Goal: Task Accomplishment & Management: Complete application form

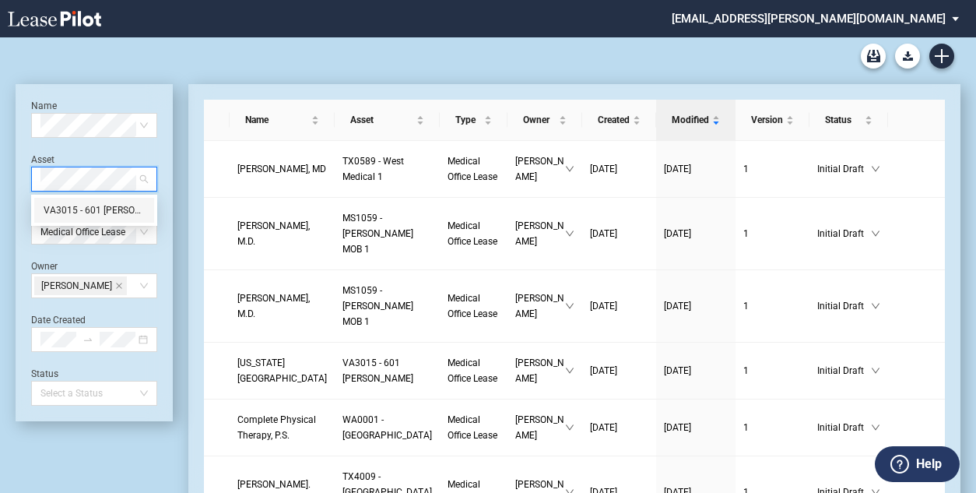
click at [126, 208] on div "VA3015 - 601 Watkins" at bounding box center [94, 210] width 101 height 16
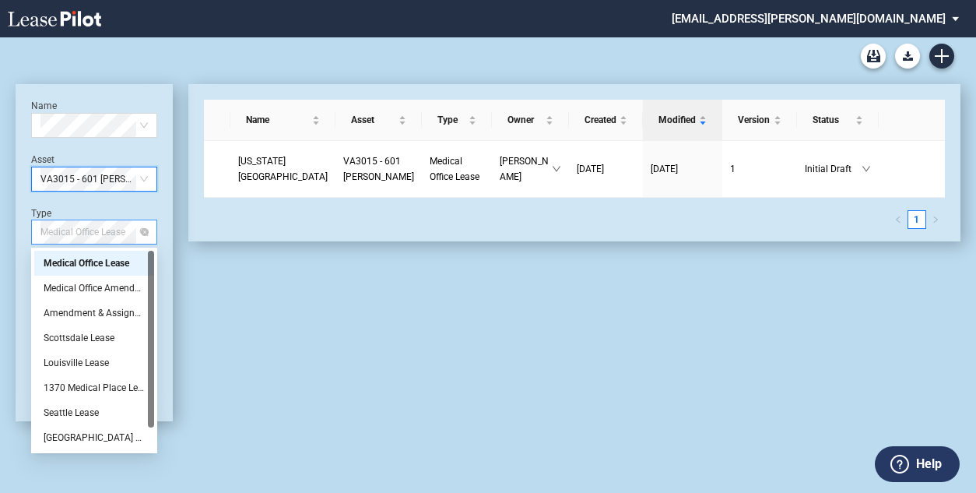
click at [133, 234] on span "Medical Office Lease" at bounding box center [93, 231] width 107 height 23
click at [83, 289] on div "Medical Office Amendment" at bounding box center [94, 288] width 101 height 16
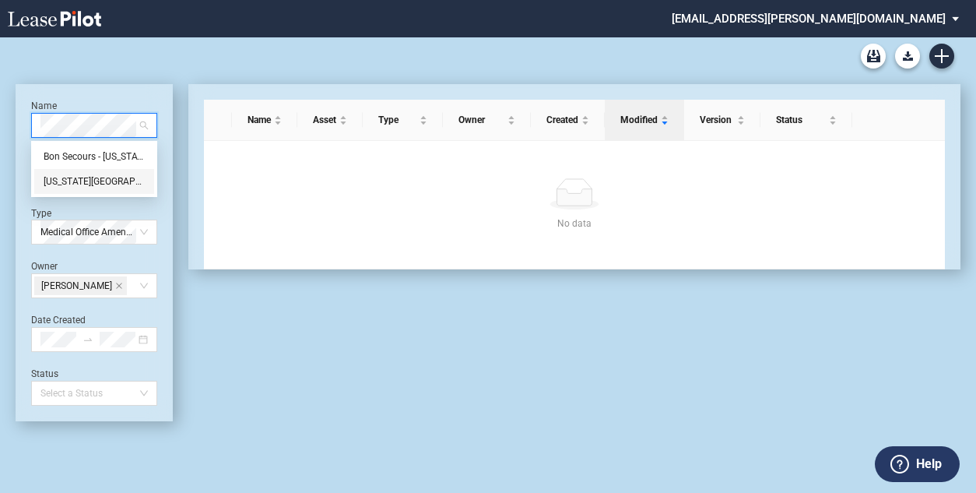
click at [91, 181] on div "Virginia Breast Center" at bounding box center [94, 182] width 101 height 16
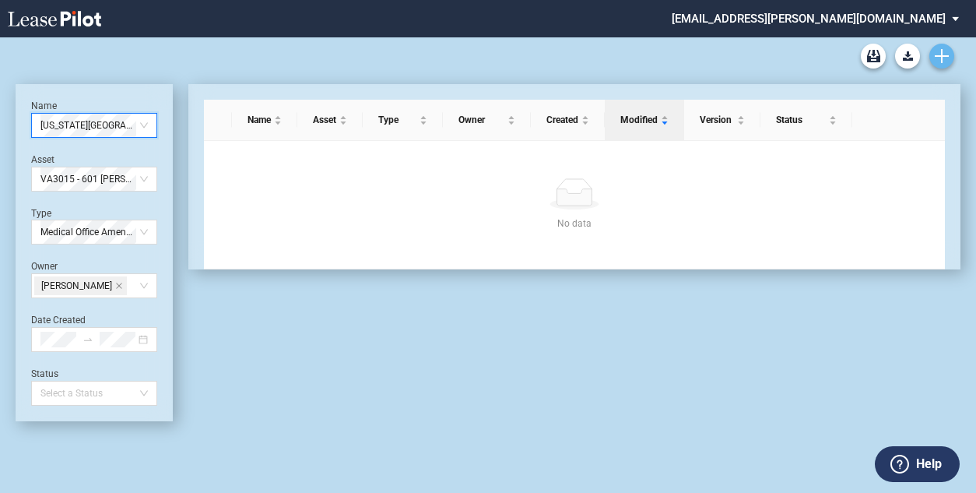
click at [941, 53] on use "Create new document" at bounding box center [942, 56] width 14 height 14
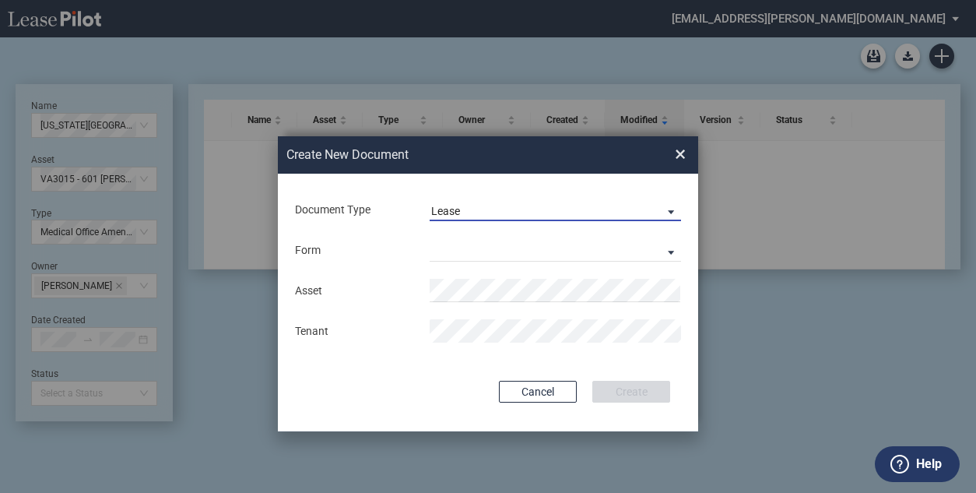
click at [672, 210] on span "Document Type: \aLease\a" at bounding box center [667, 211] width 19 height 16
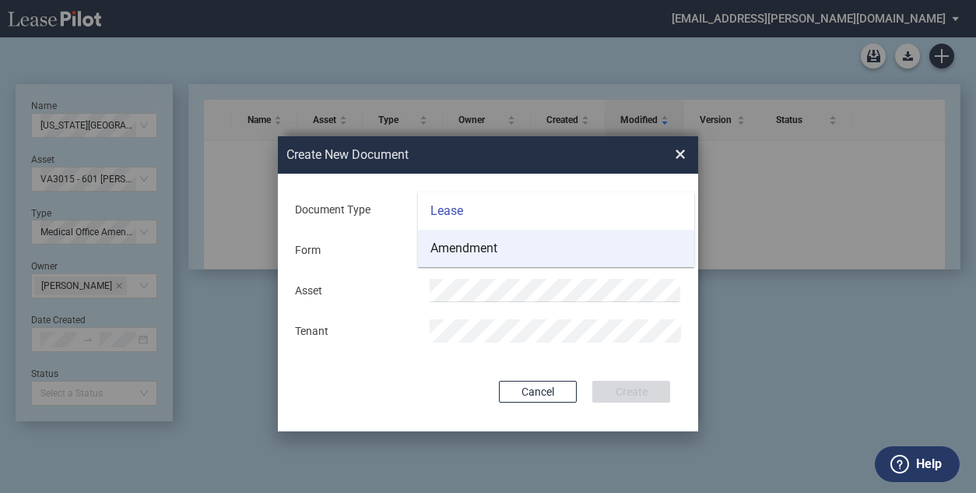
click at [532, 244] on md-option "Amendment" at bounding box center [556, 248] width 276 height 37
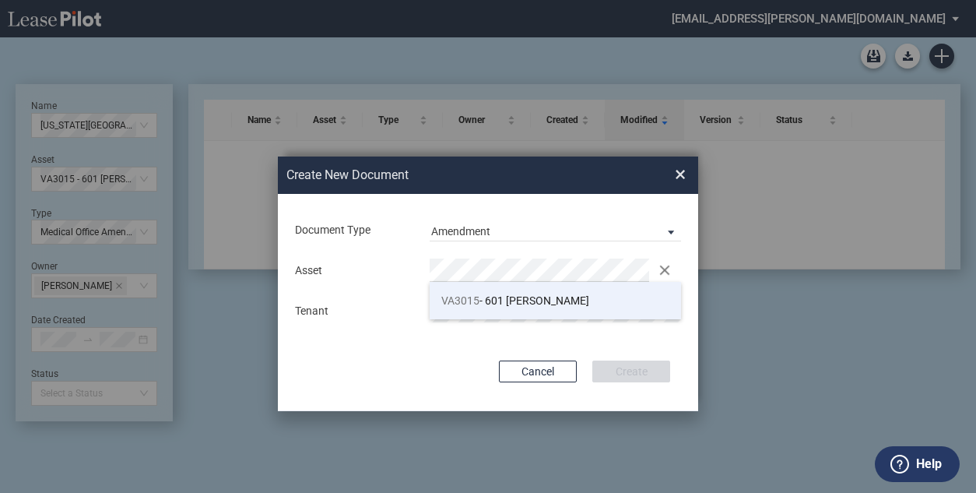
click at [495, 306] on span "VA3015 - 601 Watkins" at bounding box center [515, 300] width 148 height 12
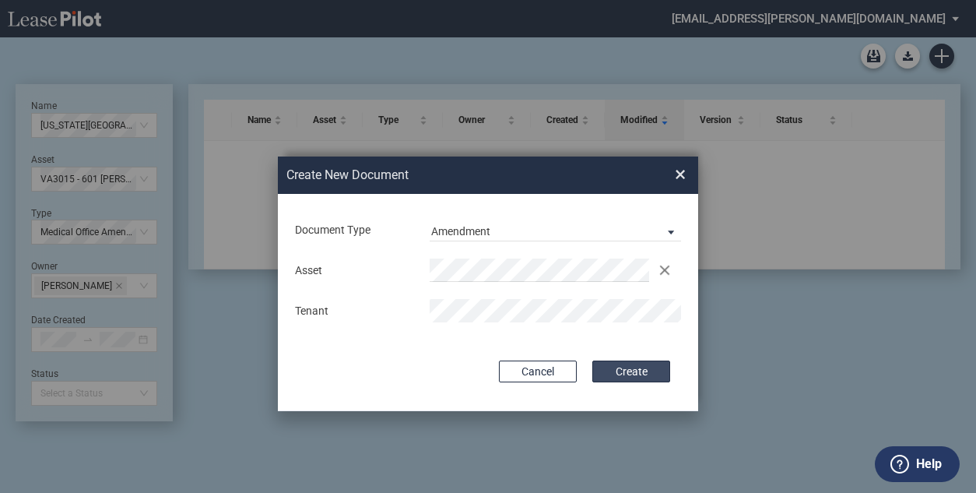
click at [648, 375] on button "Create" at bounding box center [631, 371] width 78 height 22
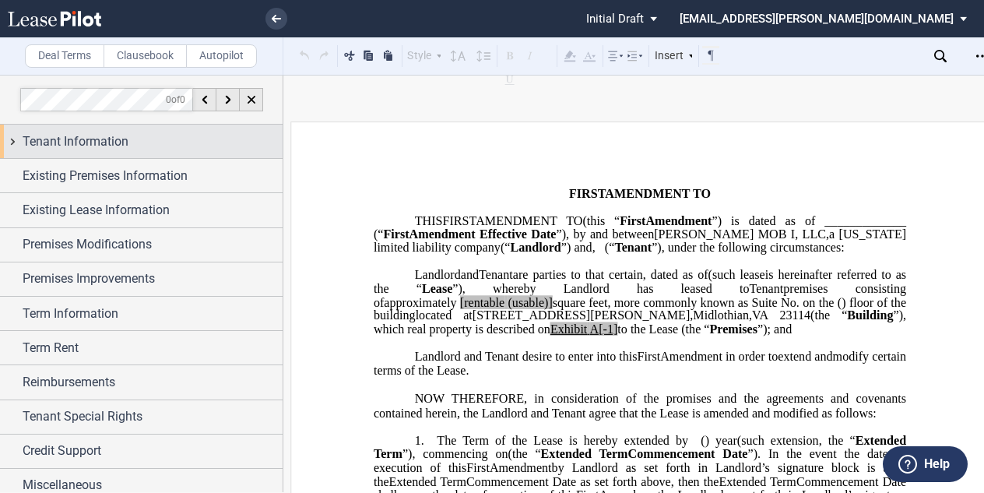
click at [95, 138] on span "Tenant Information" at bounding box center [76, 141] width 106 height 19
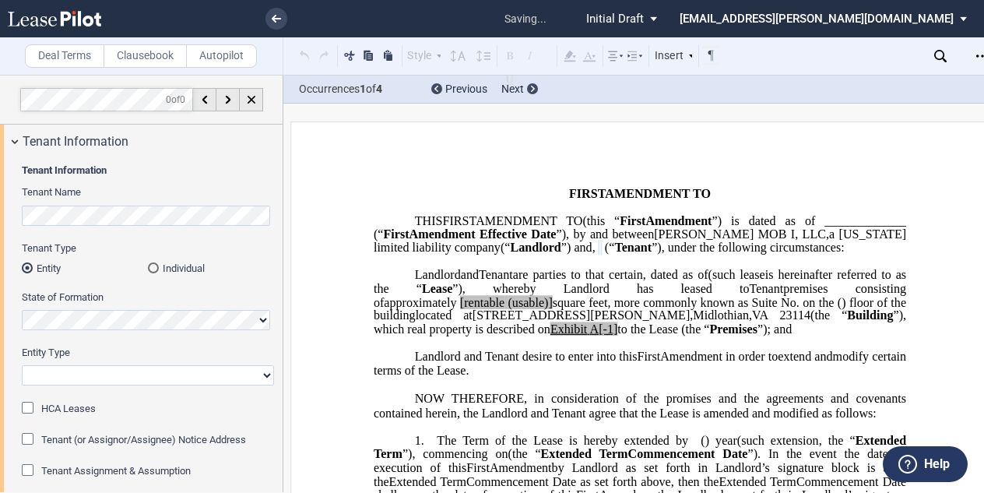
click at [94, 375] on select "Corporation Limited Liability Company General Partnership Limited Partnership O…" at bounding box center [148, 375] width 252 height 20
select select "Other"
click at [22, 365] on select "Corporation Limited Liability Company General Partnership Limited Partnership O…" at bounding box center [148, 375] width 252 height 20
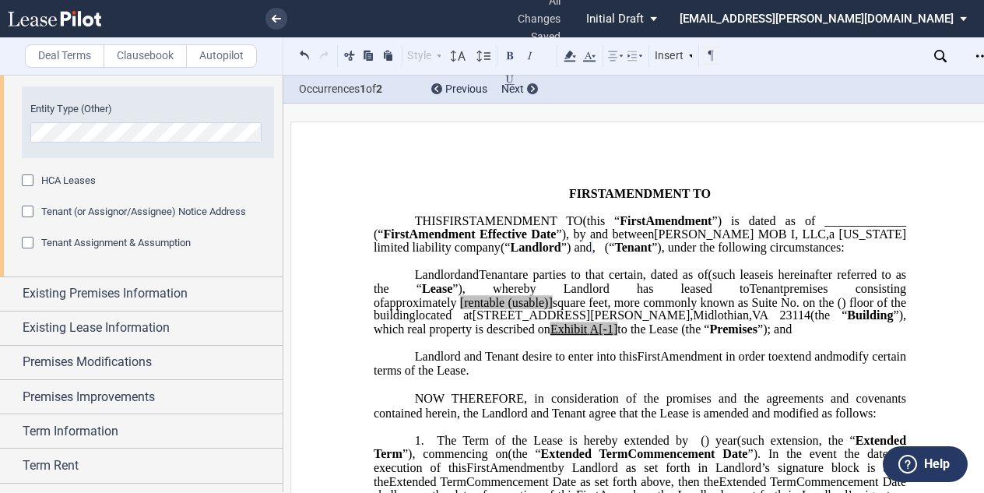
scroll to position [311, 0]
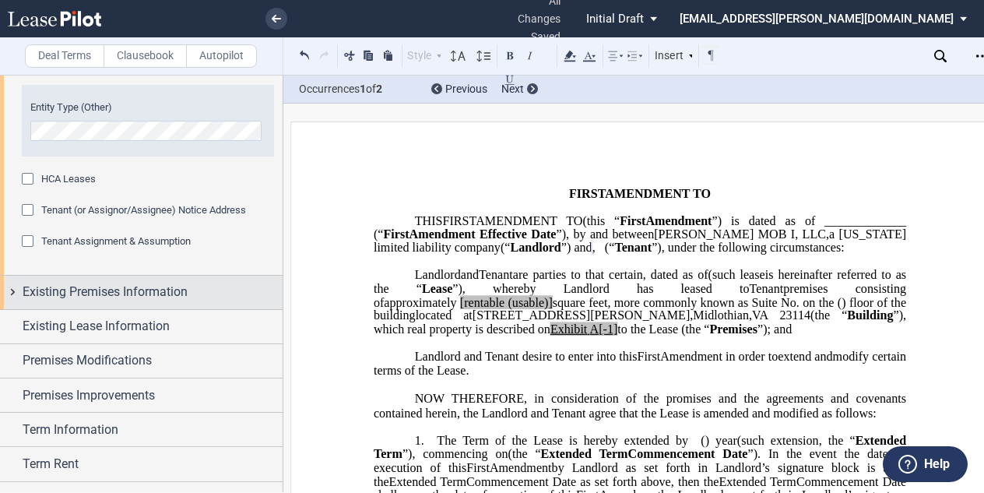
click at [96, 300] on span "Existing Premises Information" at bounding box center [105, 292] width 165 height 19
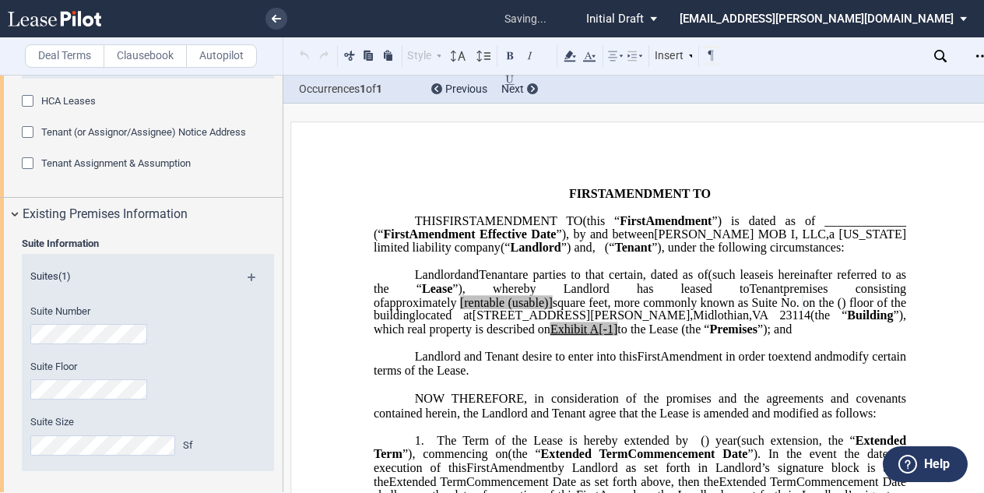
scroll to position [545, 0]
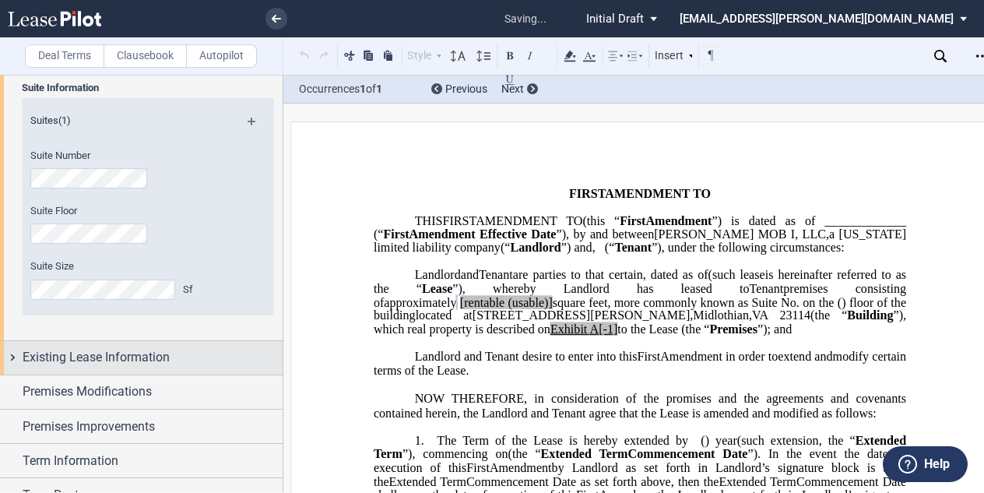
click at [52, 352] on span "Existing Lease Information" at bounding box center [96, 357] width 147 height 19
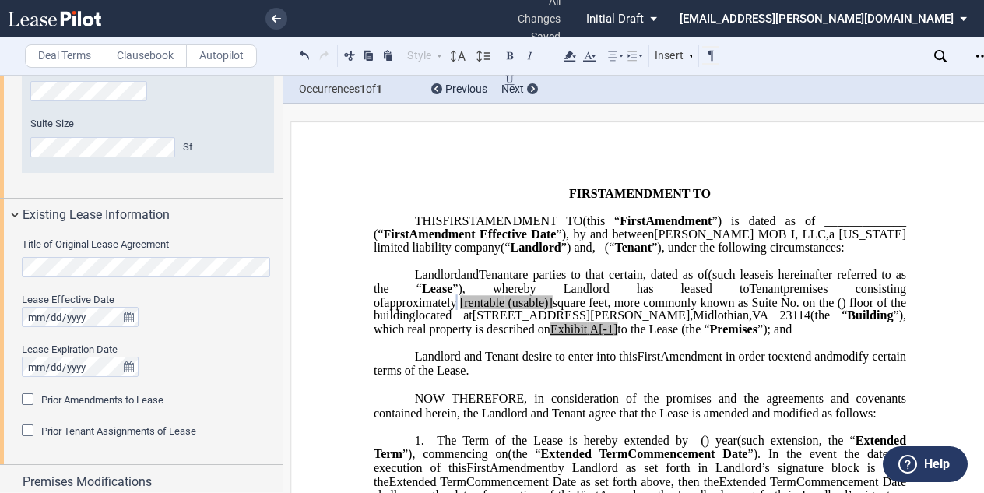
scroll to position [701, 0]
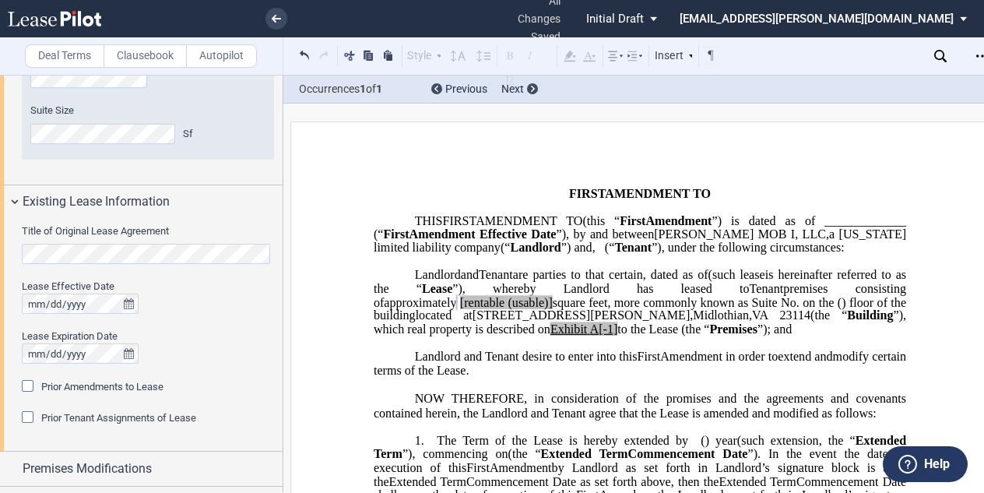
click at [0, 255] on html ".bocls-1{fill:#26354a;fill-rule:evenodd} Loading... × all changes saved Pending…" at bounding box center [492, 246] width 984 height 493
click at [196, 313] on div at bounding box center [148, 303] width 252 height 20
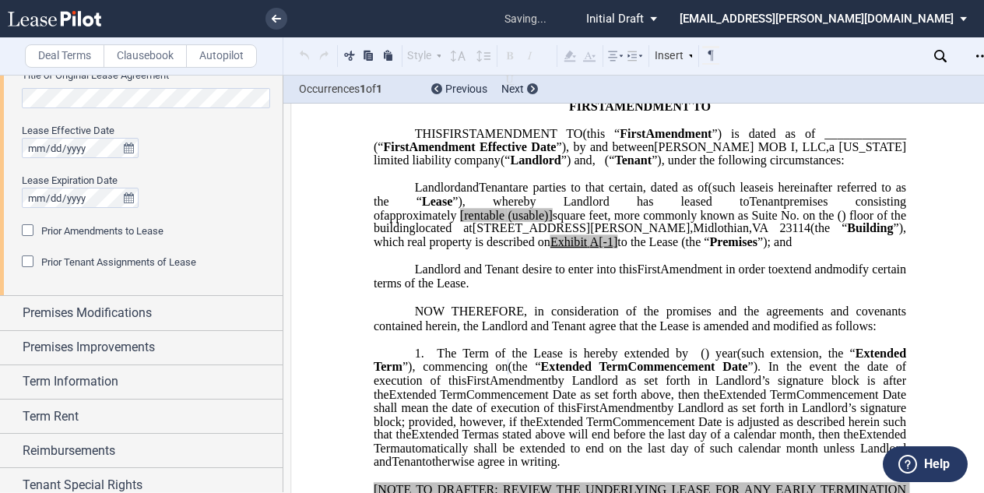
scroll to position [257, 0]
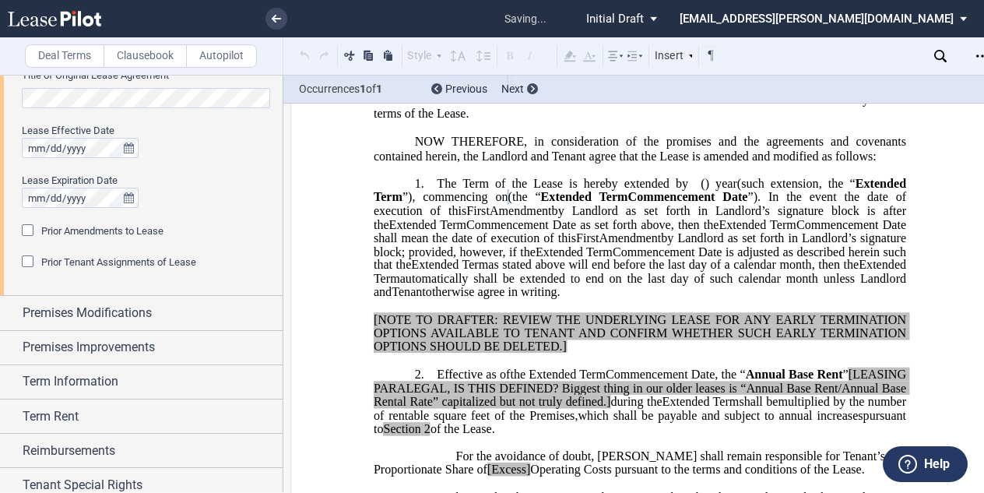
click at [23, 226] on div "Prior Amendments to Lease" at bounding box center [30, 232] width 16 height 16
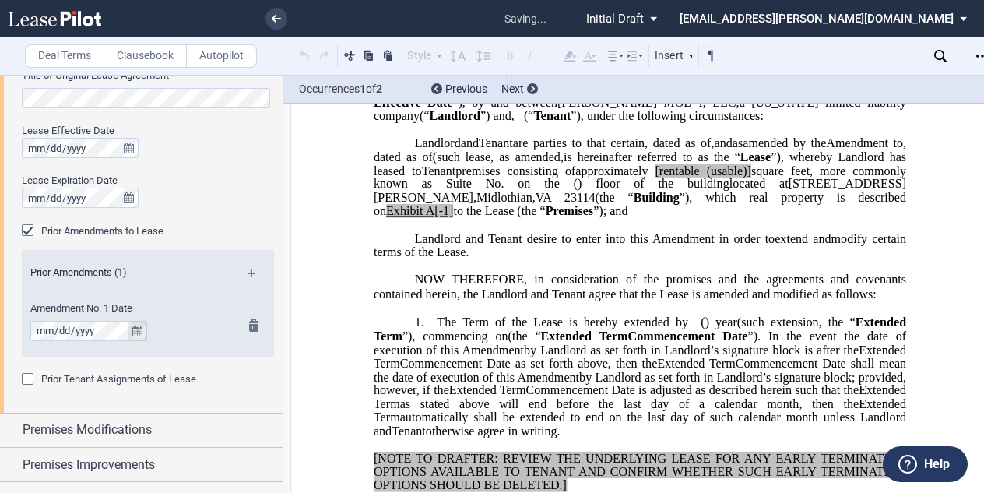
scroll to position [91, 0]
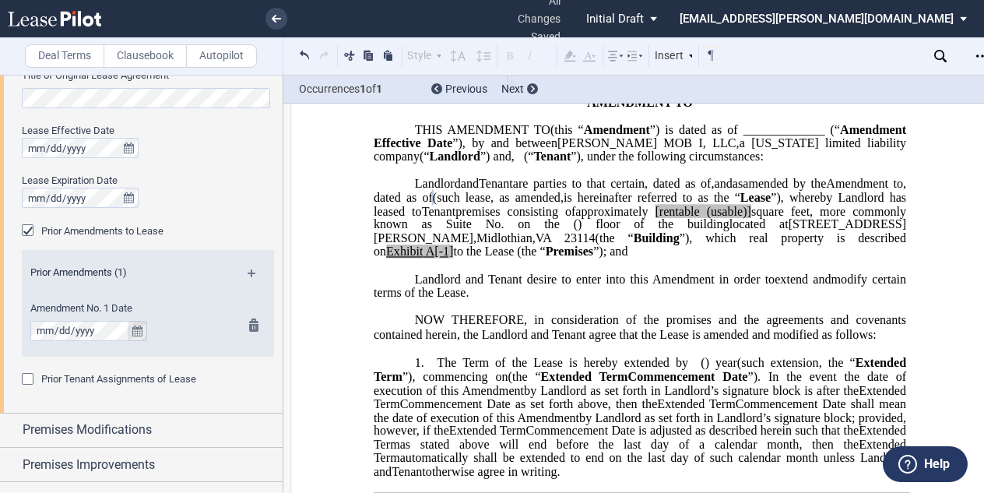
click at [140, 332] on icon "true" at bounding box center [137, 330] width 10 height 11
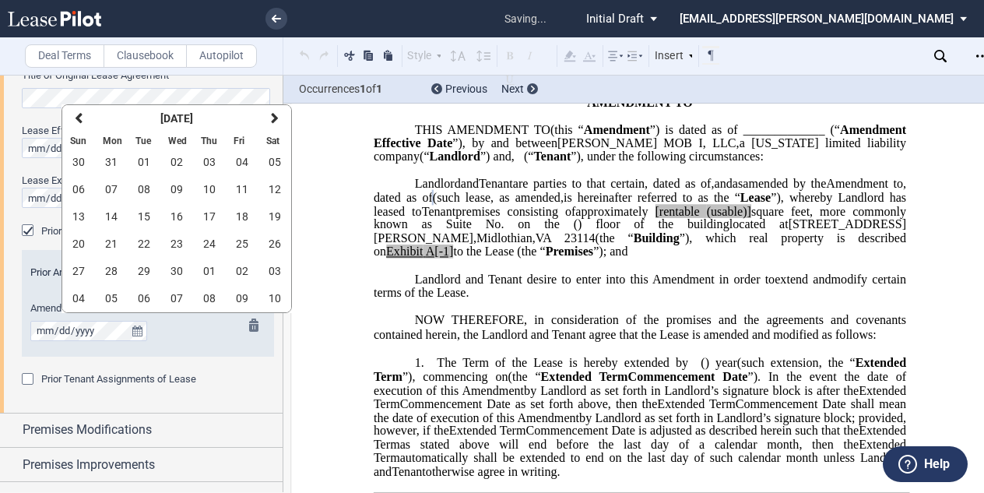
click at [163, 346] on div "Amendment No. 1 Date" at bounding box center [127, 328] width 210 height 55
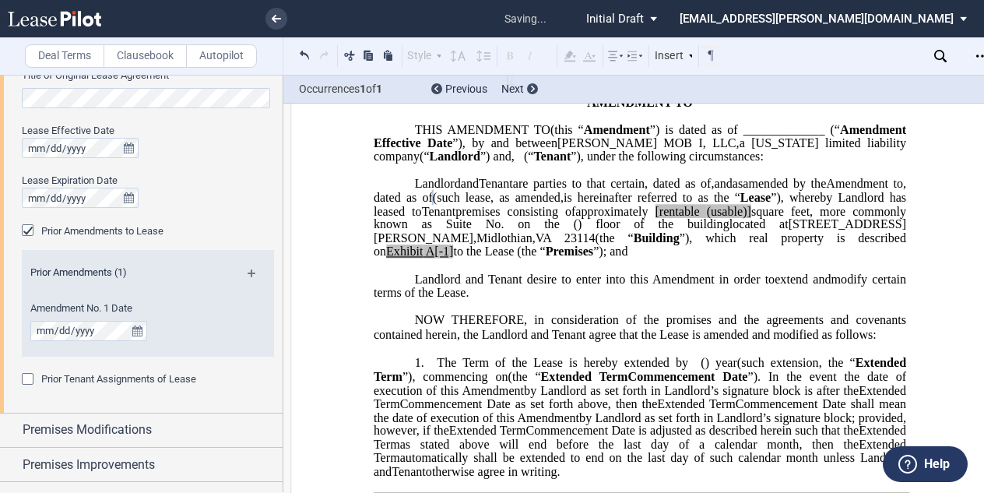
click at [248, 274] on md-icon at bounding box center [258, 278] width 21 height 19
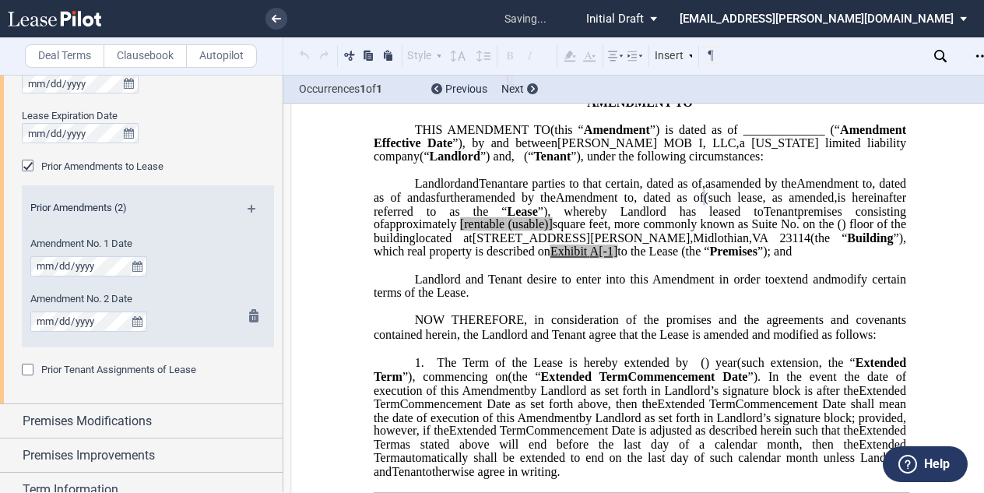
scroll to position [1012, 0]
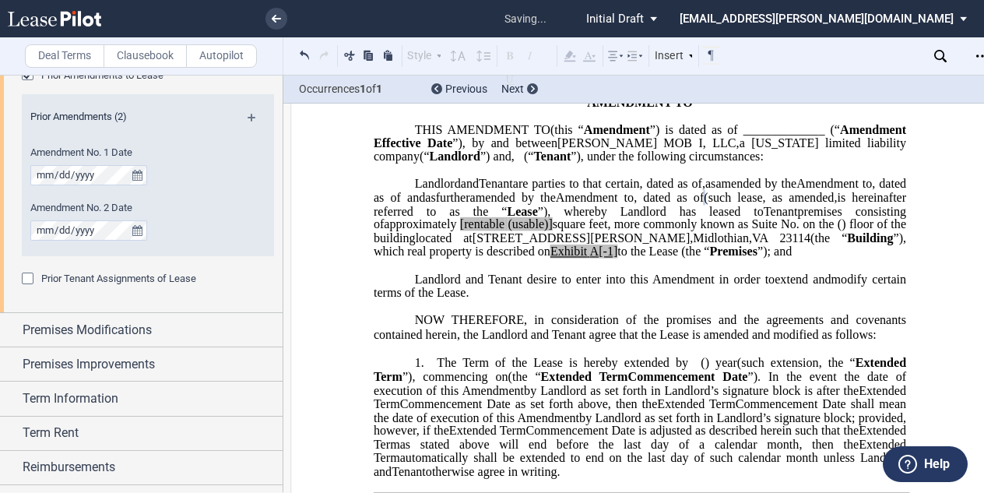
click at [248, 114] on md-icon at bounding box center [258, 123] width 21 height 19
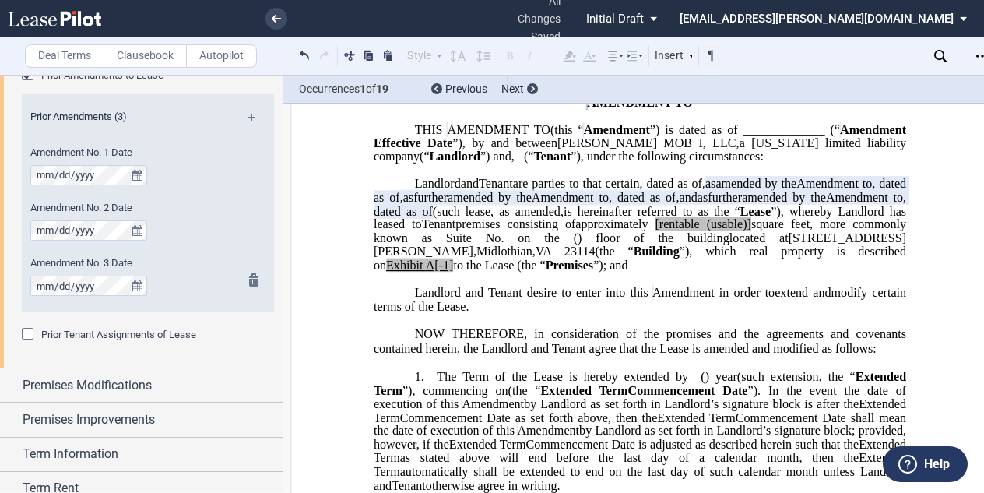
click at [250, 279] on md-icon at bounding box center [258, 282] width 19 height 19
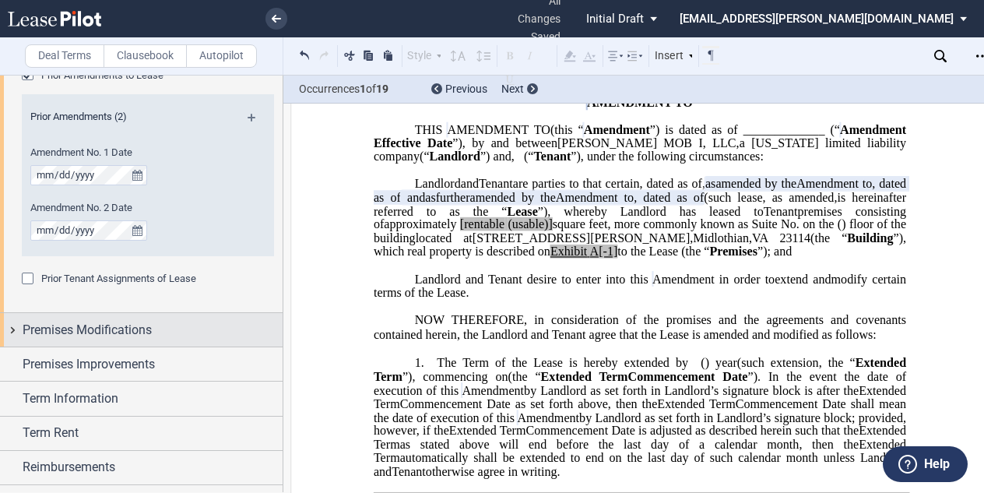
click at [135, 335] on span "Premises Modifications" at bounding box center [87, 330] width 129 height 19
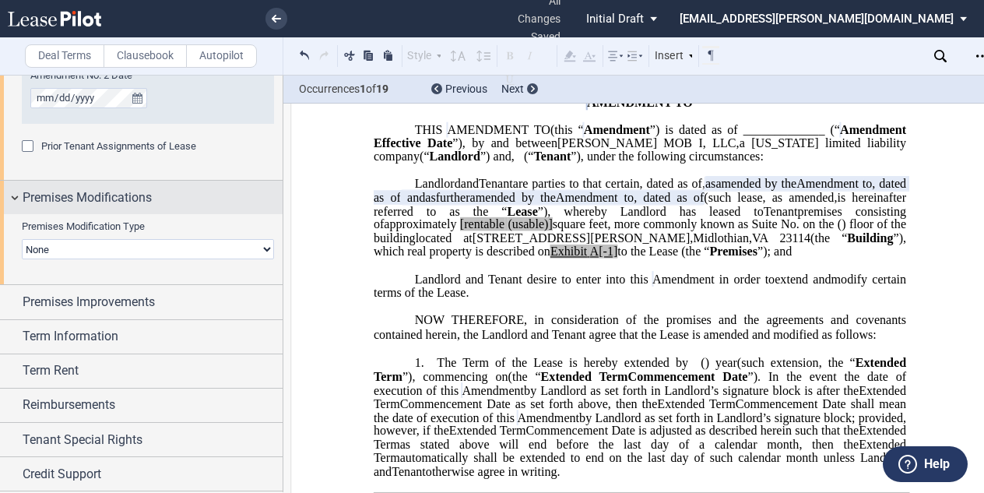
scroll to position [1179, 0]
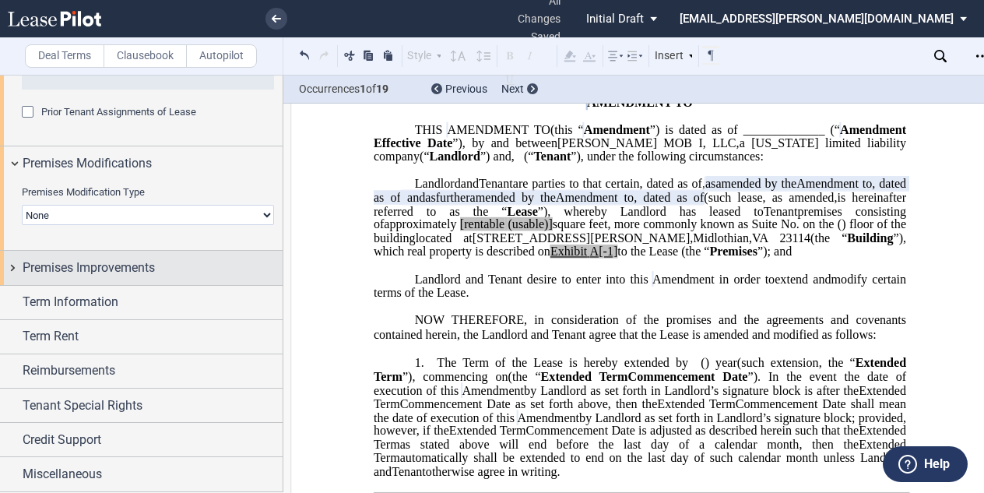
click at [104, 275] on span "Premises Improvements" at bounding box center [89, 267] width 132 height 19
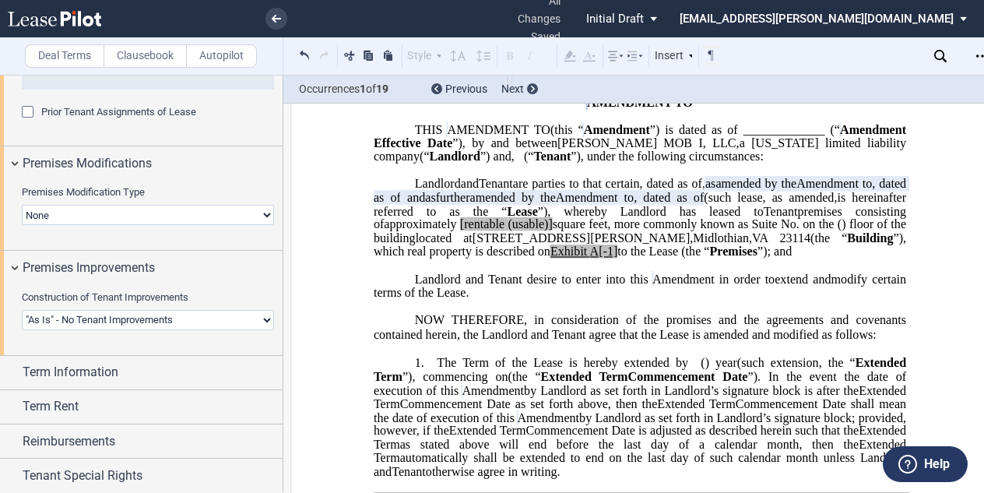
click at [265, 318] on select "Landlord Constructs Tenant Improvements Tenant Constructs Tenant Improvements "…" at bounding box center [148, 320] width 252 height 20
click at [22, 310] on select "Landlord Constructs Tenant Improvements Tenant Constructs Tenant Improvements "…" at bounding box center [148, 320] width 252 height 20
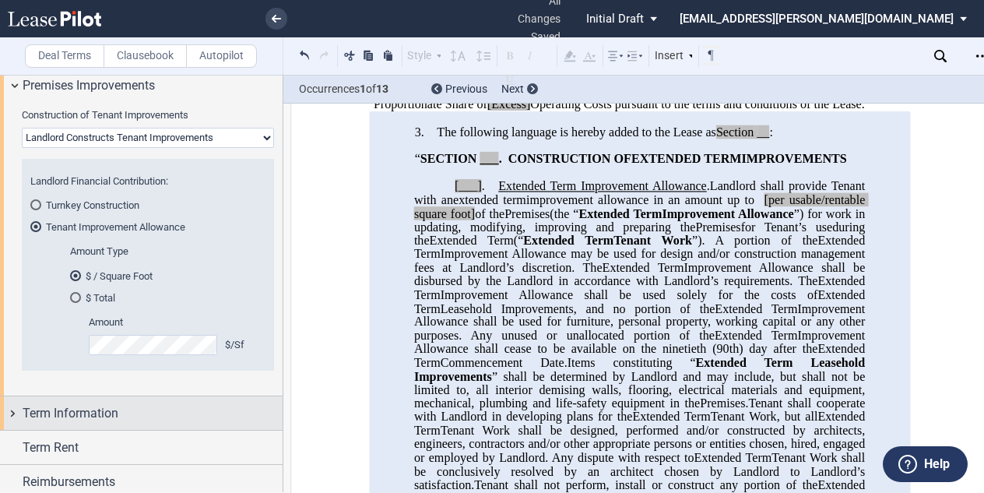
scroll to position [1334, 0]
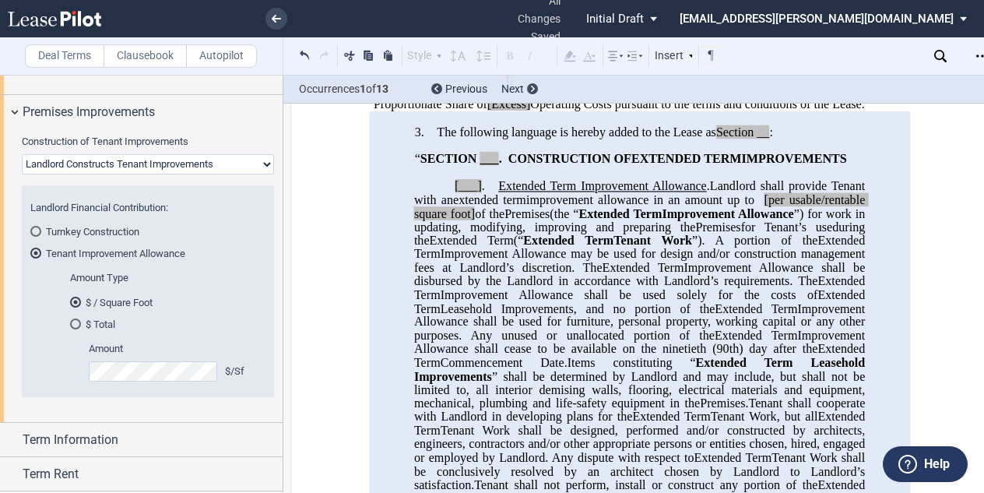
click at [35, 230] on div "Turnkey Construction" at bounding box center [35, 231] width 11 height 11
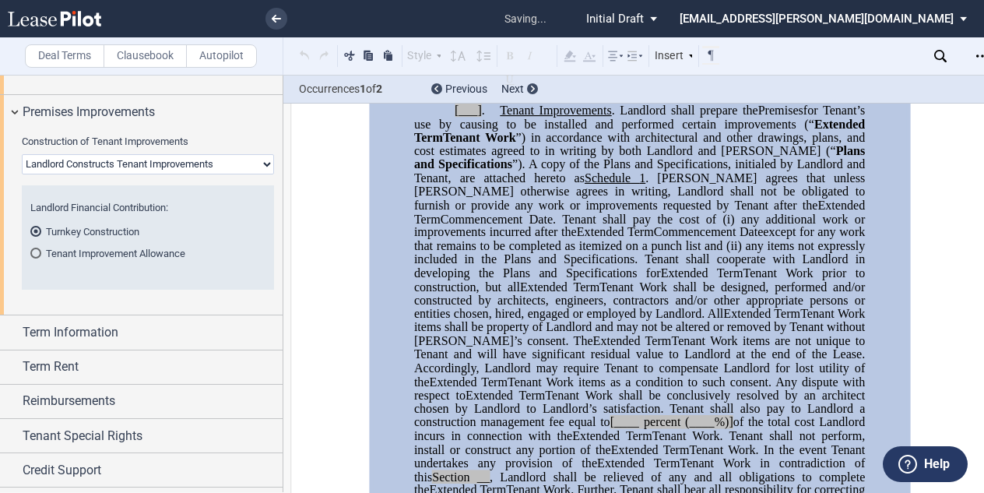
scroll to position [727, 0]
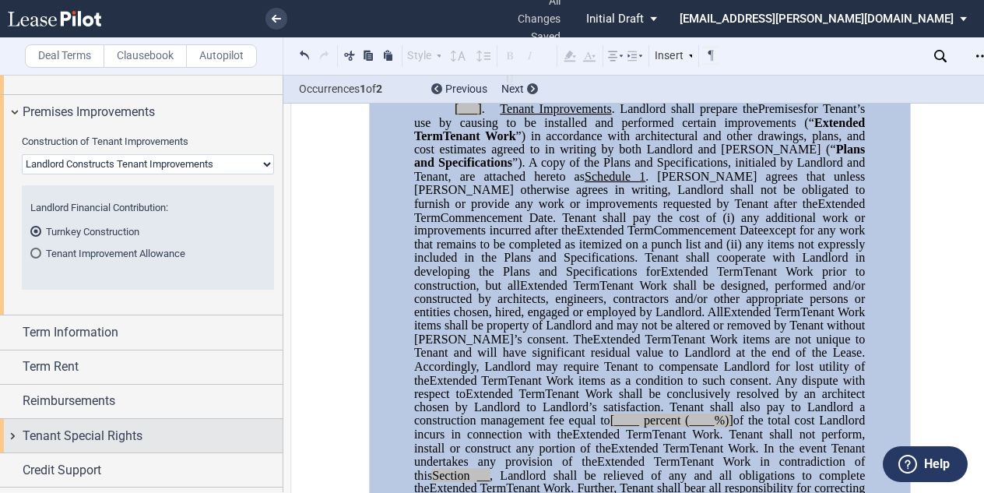
click at [76, 425] on div "Tenant Special Rights" at bounding box center [141, 435] width 283 height 33
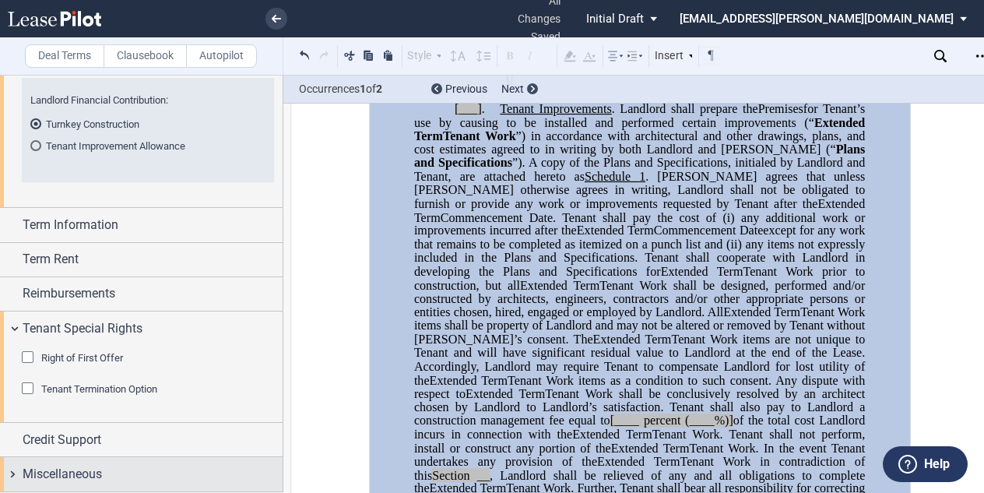
click at [60, 466] on span "Miscellaneous" at bounding box center [62, 474] width 79 height 19
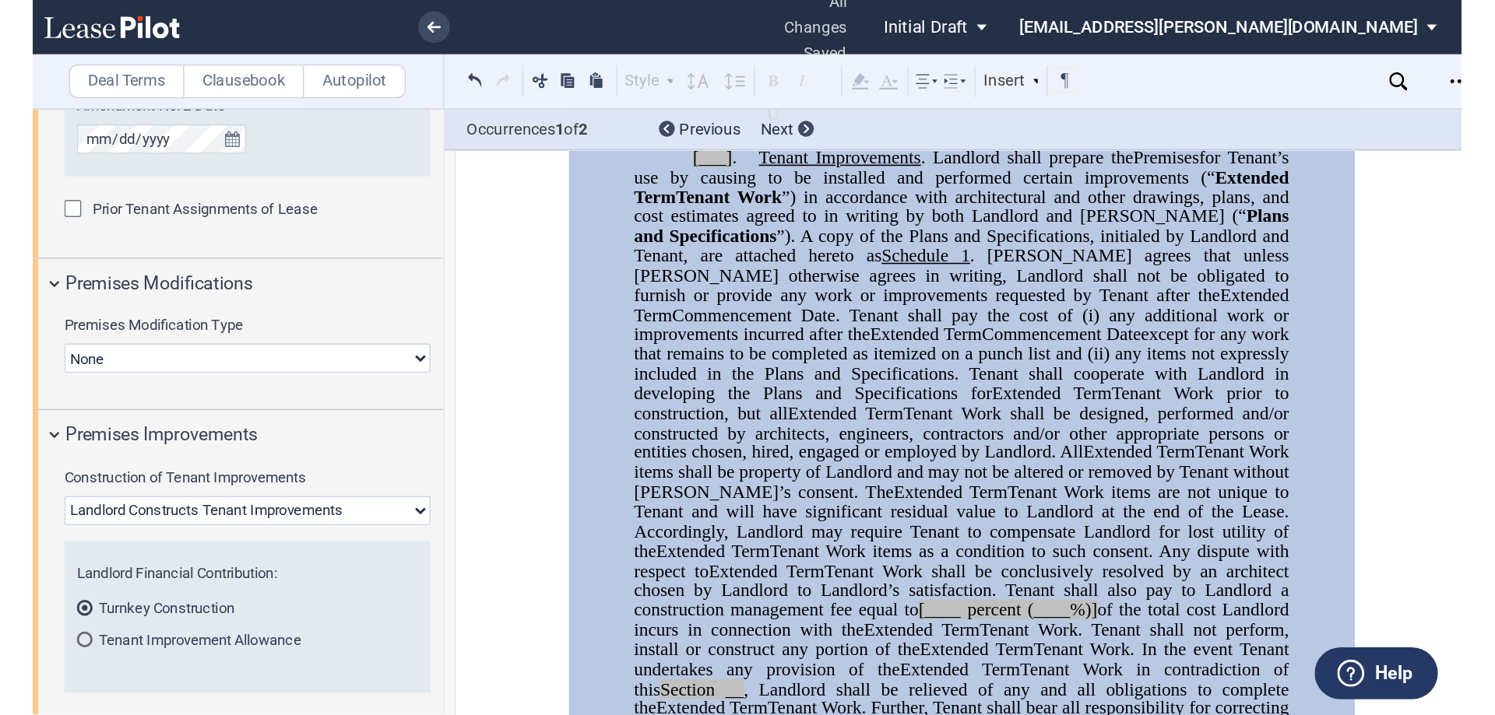
scroll to position [1145, 0]
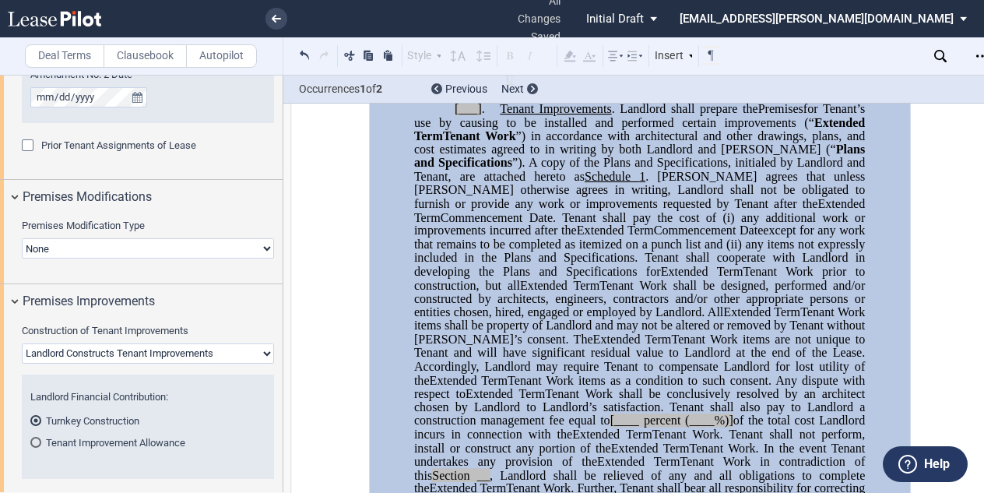
click at [266, 350] on select "Landlord Constructs Tenant Improvements Tenant Constructs Tenant Improvements "…" at bounding box center [148, 353] width 252 height 20
click at [22, 343] on select "Landlord Constructs Tenant Improvements Tenant Constructs Tenant Improvements "…" at bounding box center [148, 353] width 252 height 20
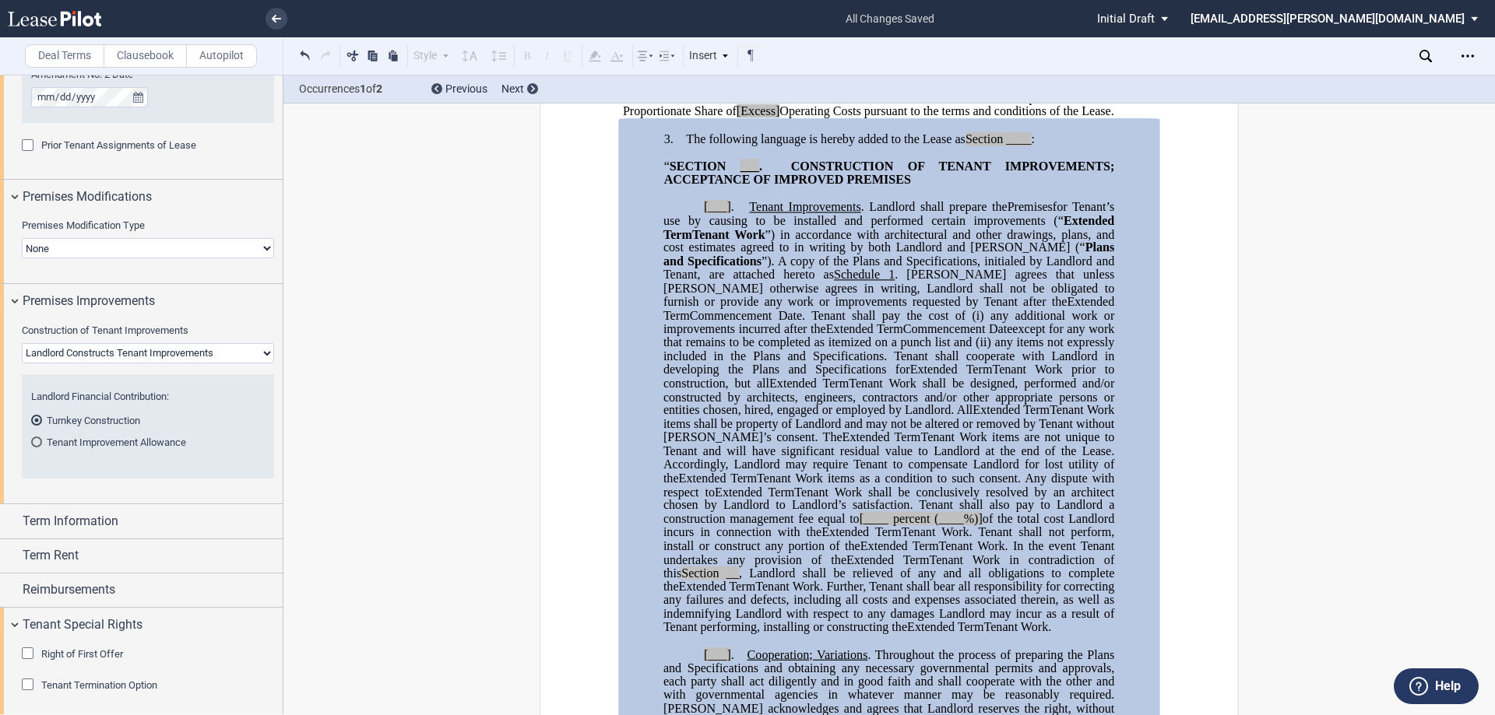
scroll to position [494, 0]
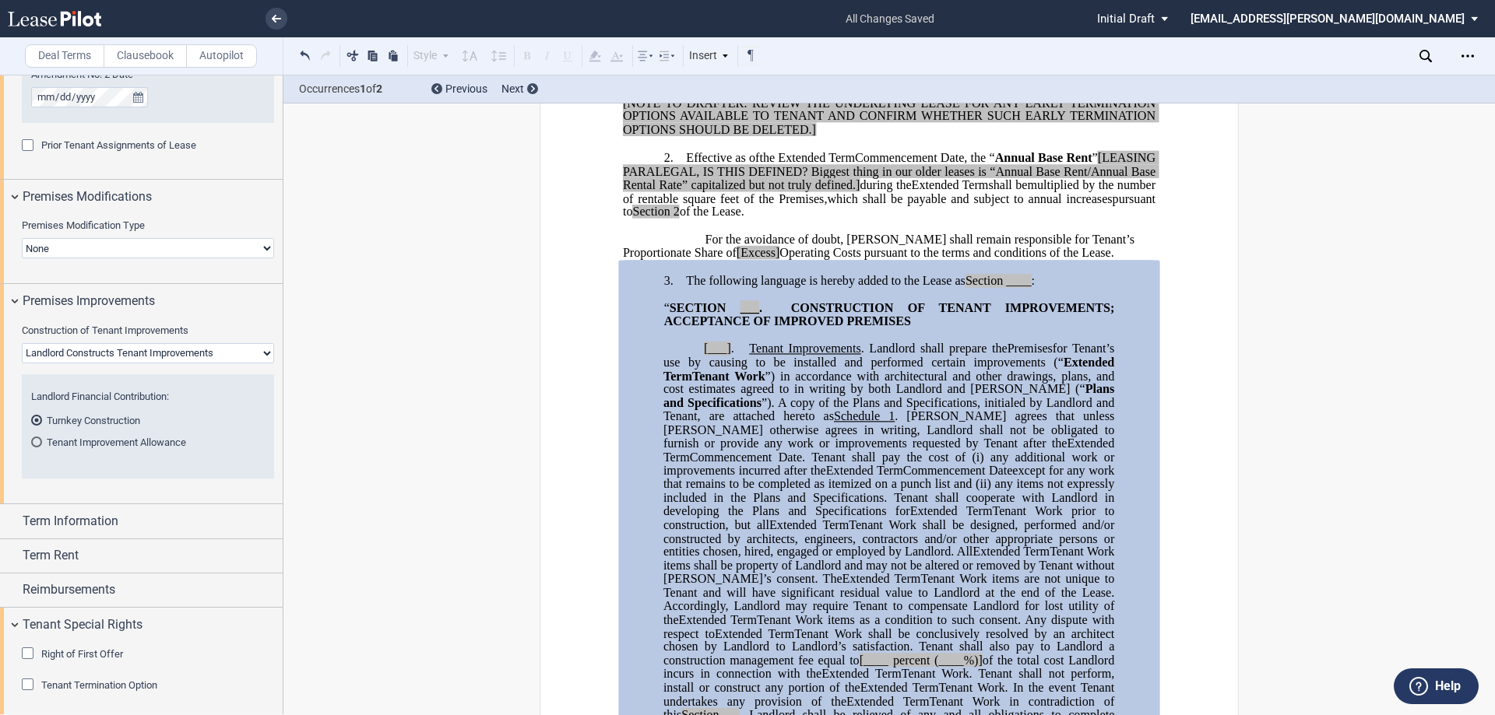
click at [687, 342] on p at bounding box center [889, 335] width 532 height 13
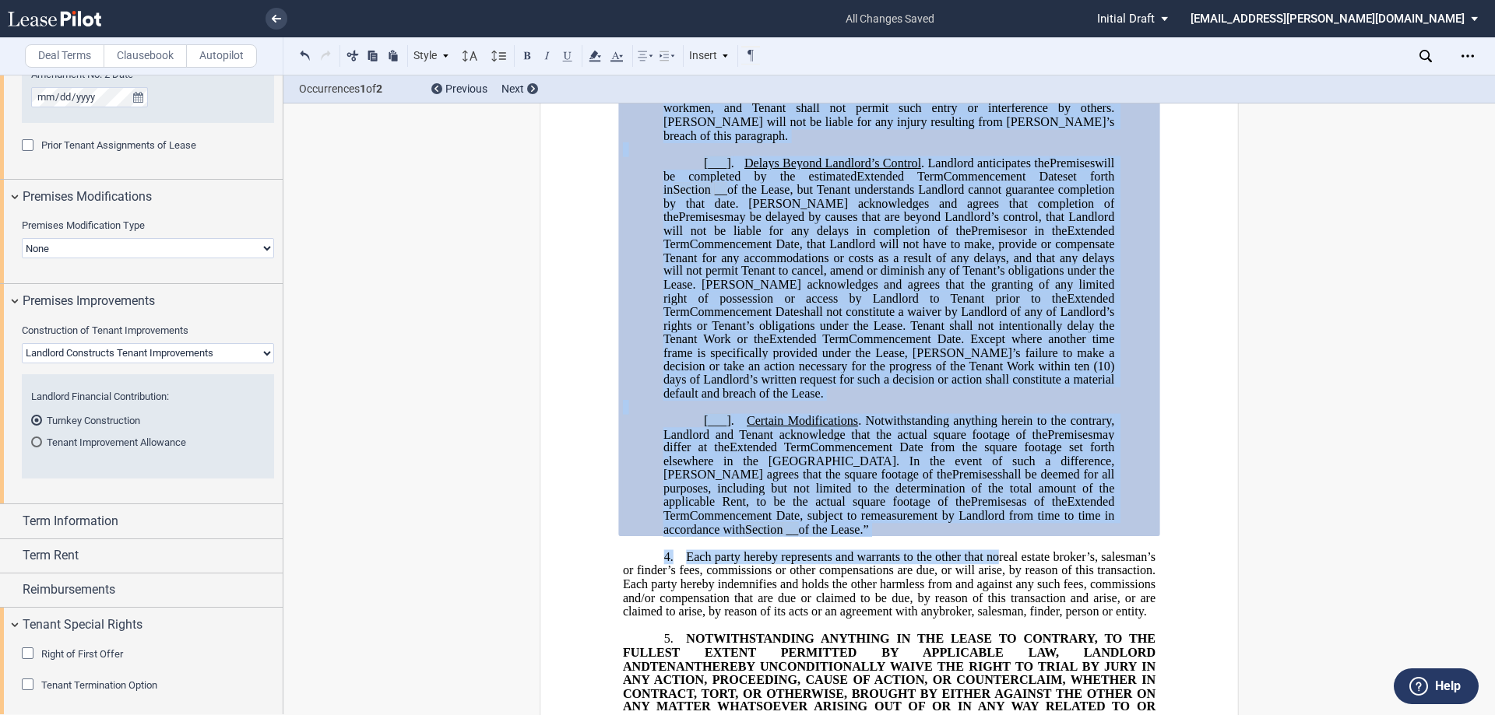
scroll to position [1739, 0]
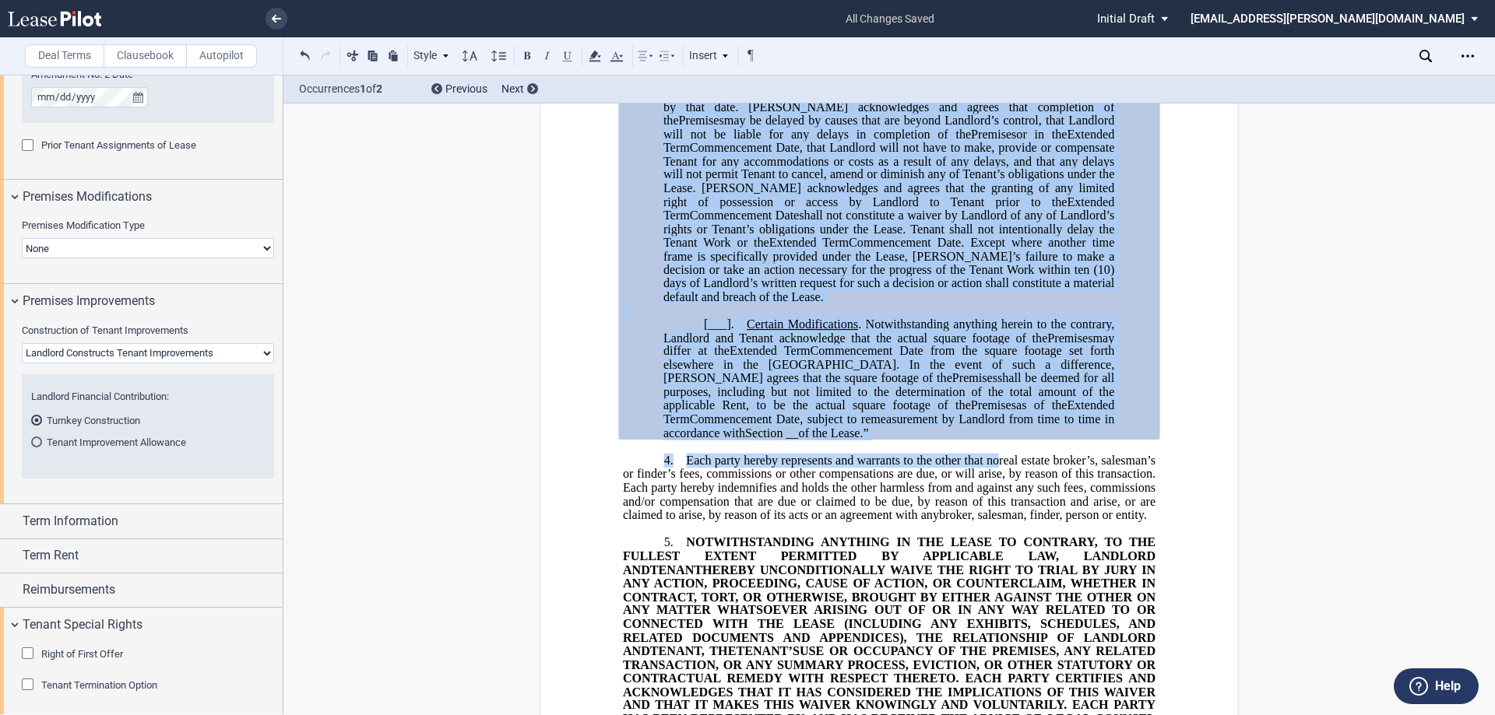
drag, startPoint x: 657, startPoint y: 361, endPoint x: 1052, endPoint y: 448, distance: 404.2
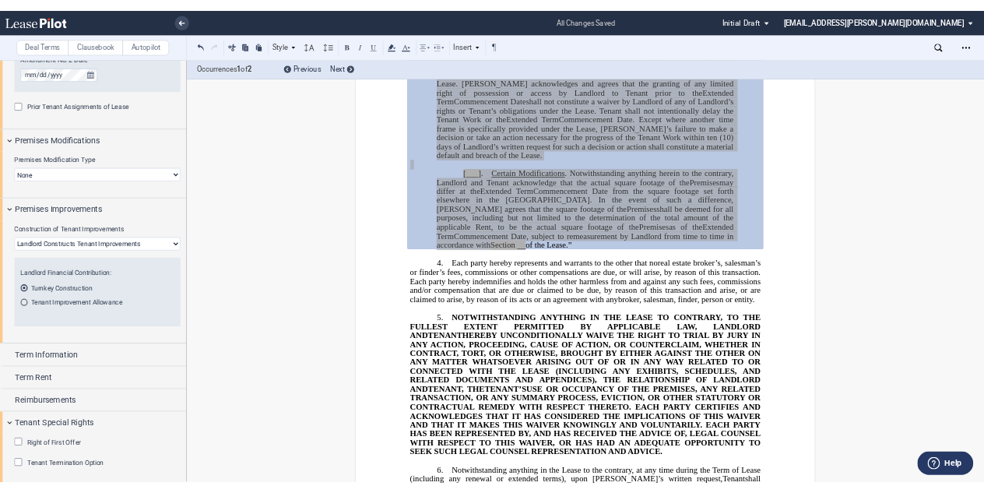
scroll to position [2128, 0]
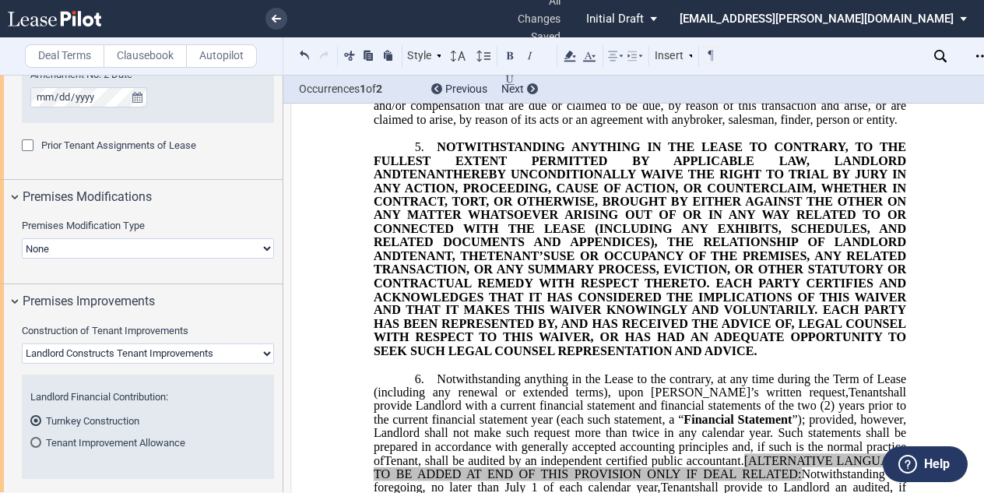
click at [139, 247] on select "None Expansion Relocation" at bounding box center [148, 248] width 252 height 20
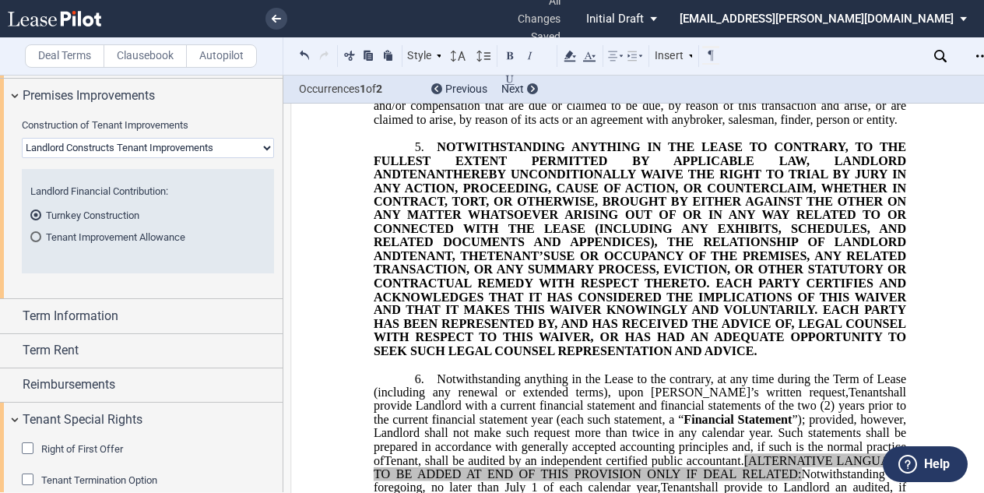
scroll to position [1301, 0]
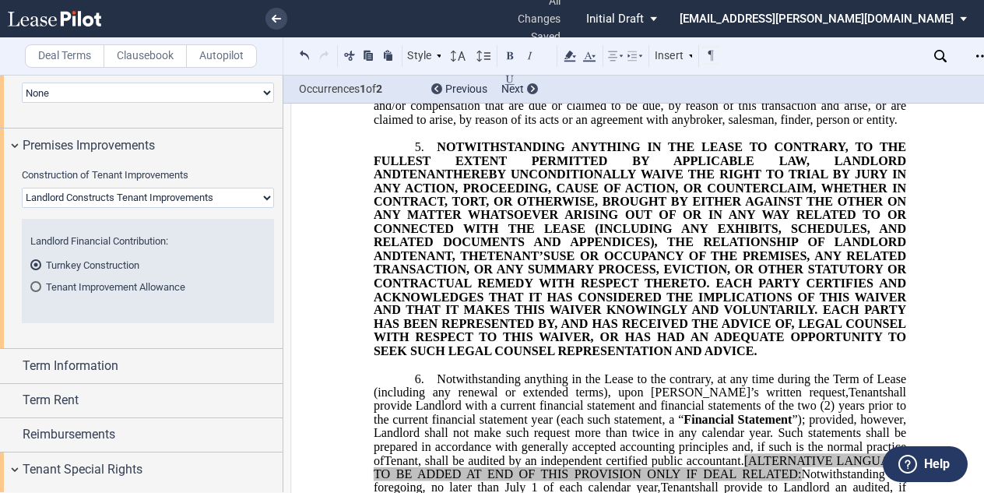
click at [33, 286] on div "Tenant Improvement Allowance" at bounding box center [35, 286] width 11 height 11
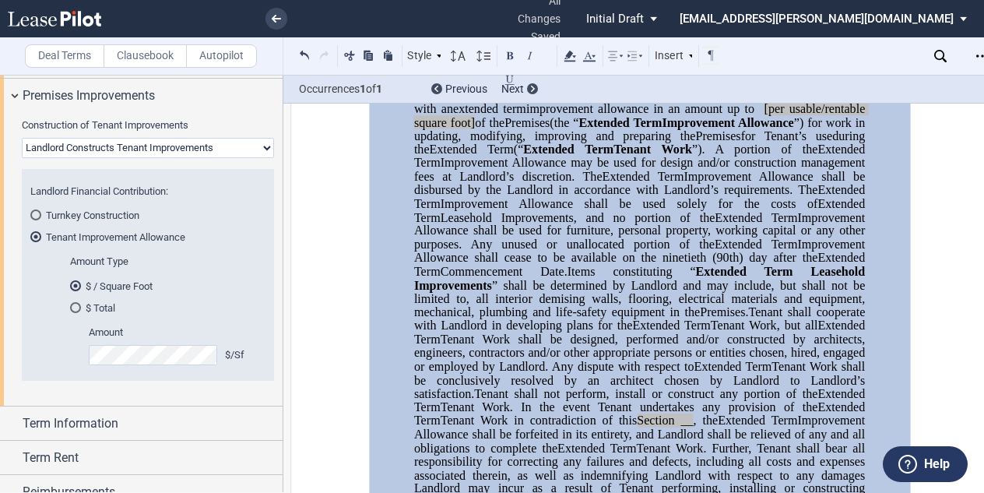
scroll to position [1379, 0]
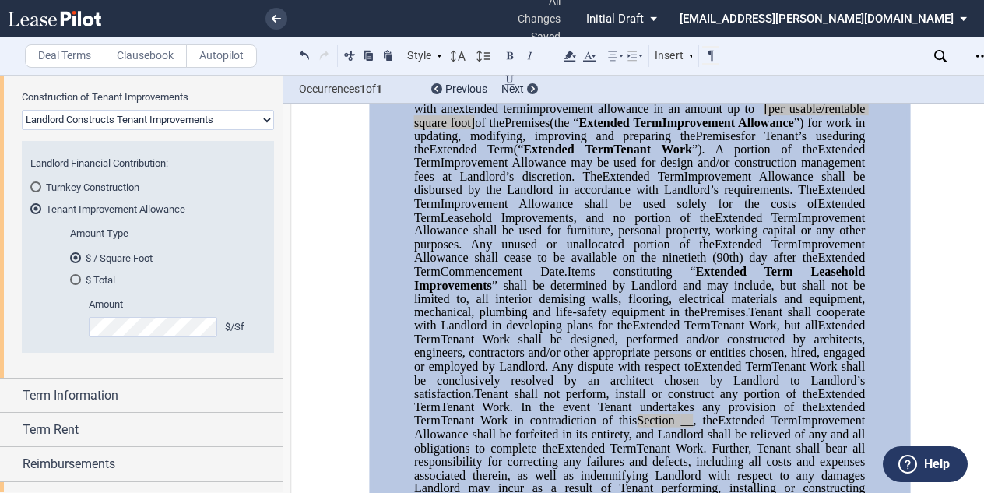
click at [38, 188] on div "Turnkey Construction" at bounding box center [35, 186] width 11 height 11
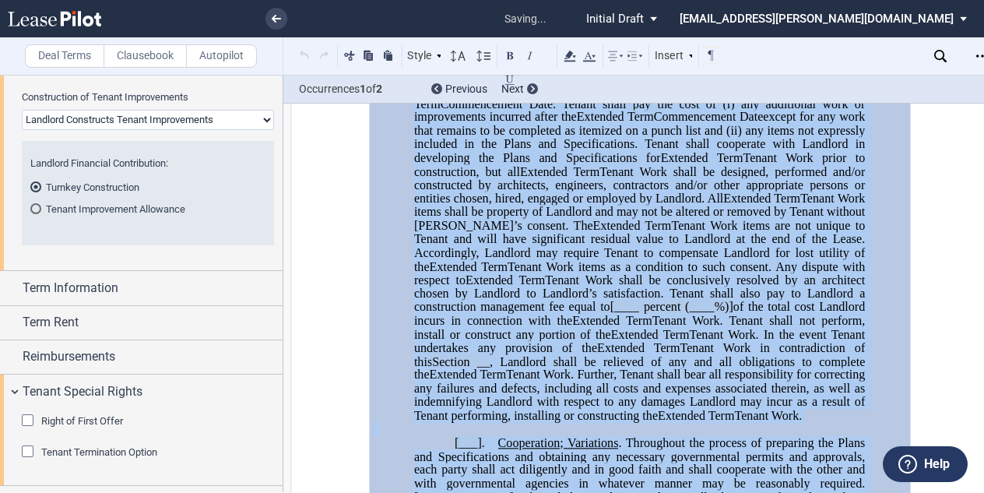
scroll to position [727, 0]
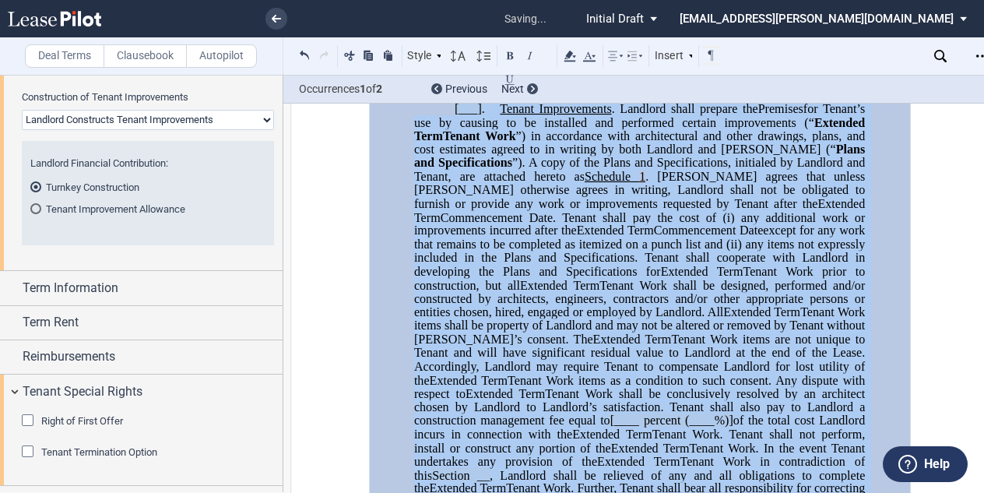
click at [257, 121] on select "Landlord Constructs Tenant Improvements Tenant Constructs Tenant Improvements "…" at bounding box center [148, 120] width 252 height 20
select select "tenant"
click at [22, 110] on select "Landlord Constructs Tenant Improvements Tenant Constructs Tenant Improvements "…" at bounding box center [148, 120] width 252 height 20
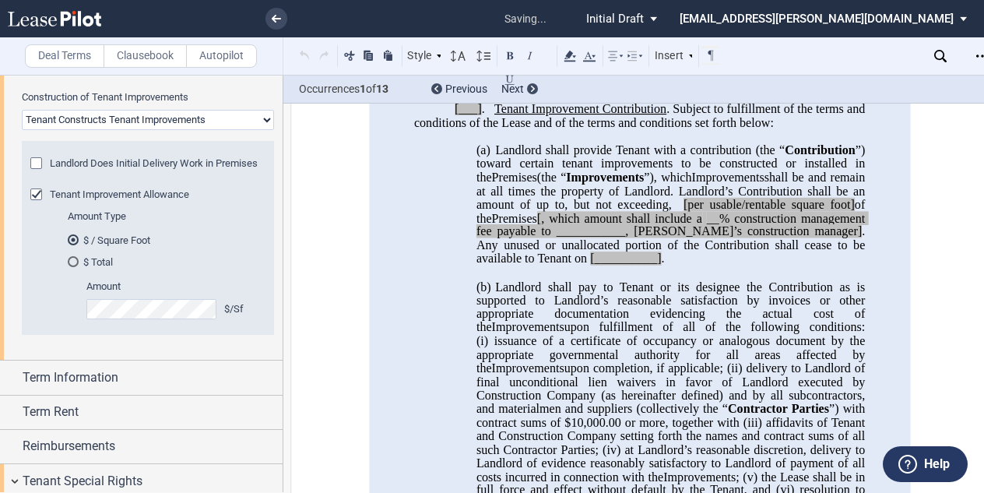
scroll to position [64, 0]
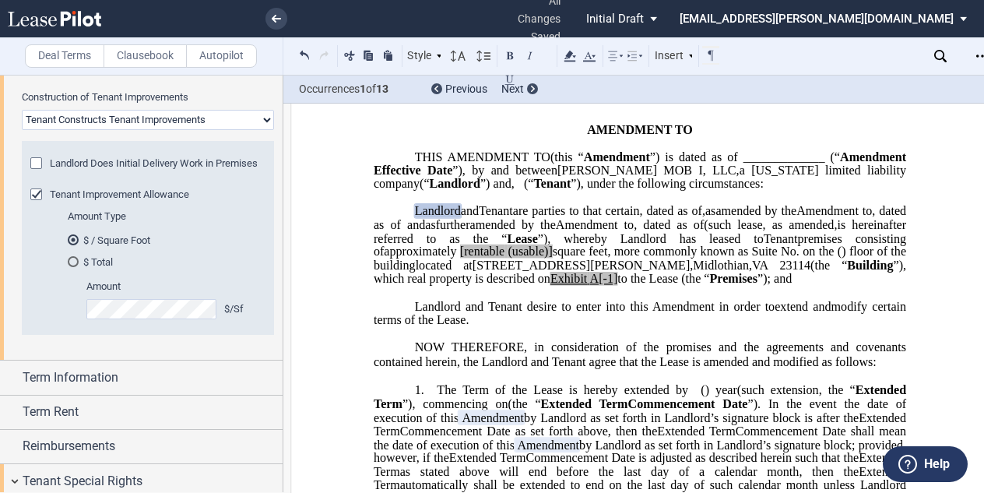
click at [37, 160] on div "Landlord Does Initial Delivery Work in Premises" at bounding box center [38, 165] width 16 height 16
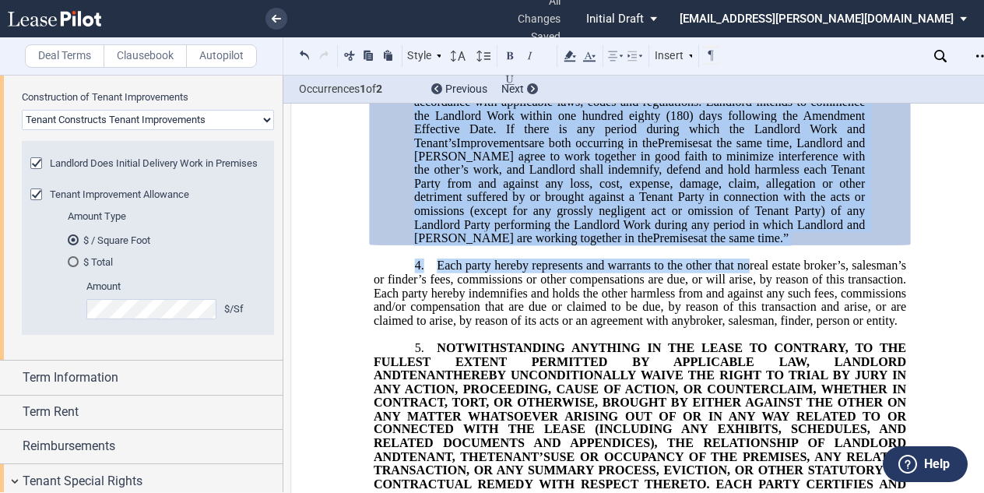
scroll to position [3502, 0]
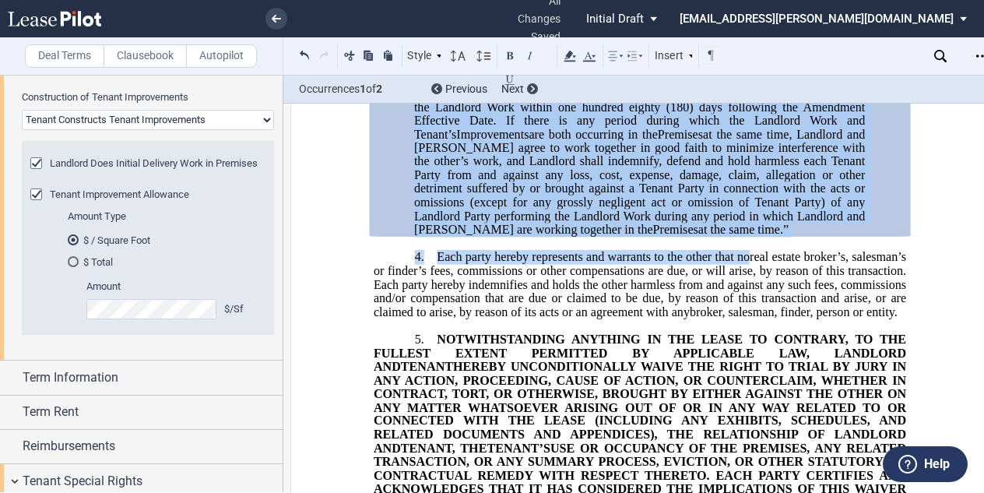
drag, startPoint x: 490, startPoint y: 190, endPoint x: 746, endPoint y: 275, distance: 269.1
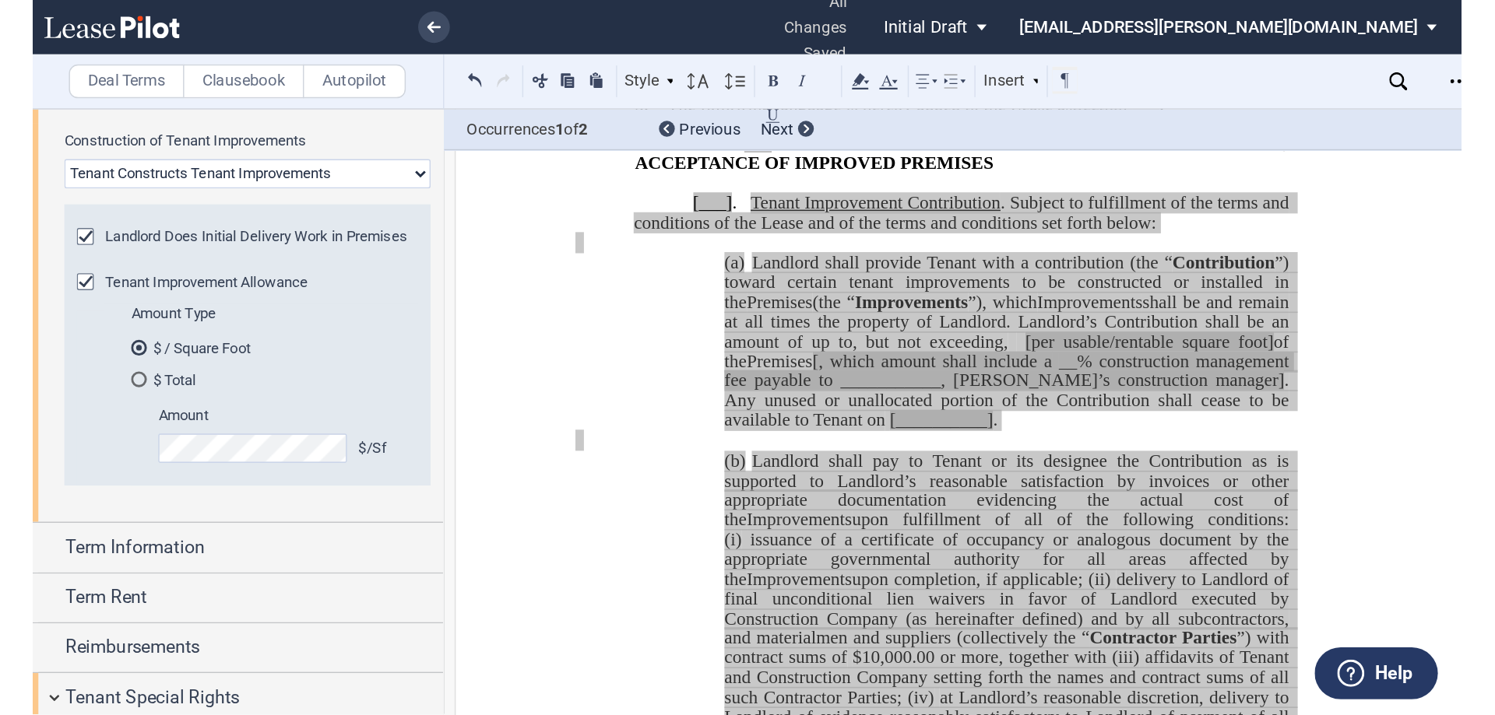
scroll to position [700, 0]
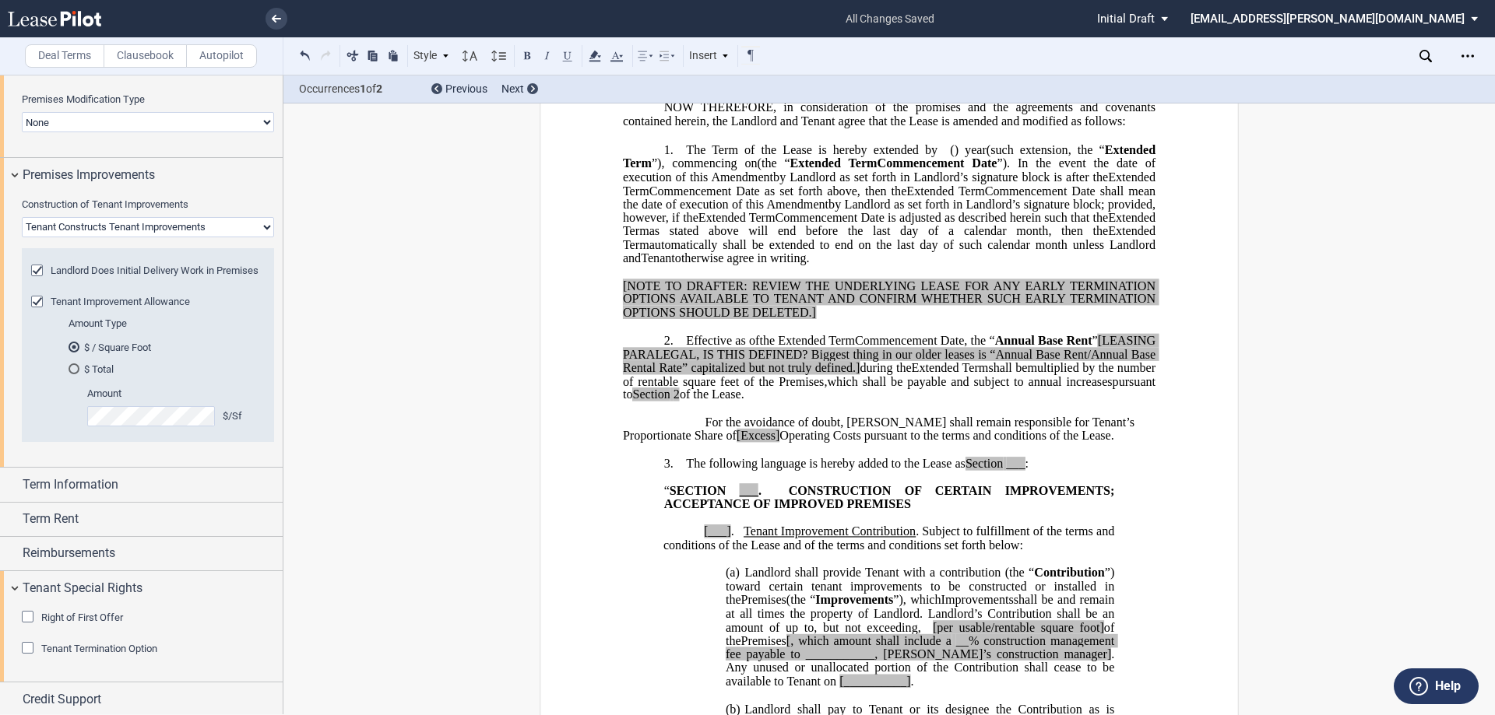
scroll to position [1223, 0]
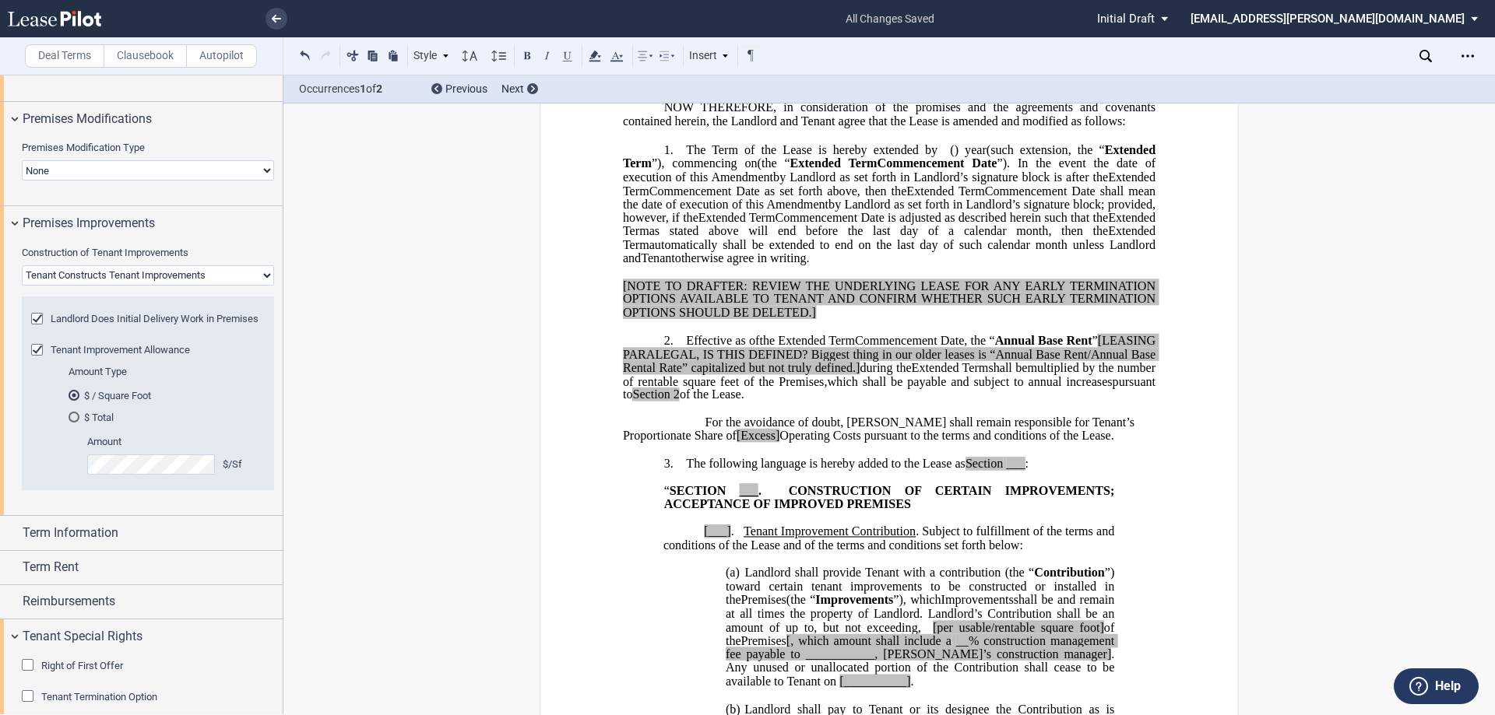
click at [228, 274] on select "Landlord Constructs Tenant Improvements Tenant Constructs Tenant Improvements "…" at bounding box center [148, 275] width 252 height 20
click at [22, 265] on select "Landlord Constructs Tenant Improvements Tenant Constructs Tenant Improvements "…" at bounding box center [148, 275] width 252 height 20
click at [37, 318] on div "Landlord Does Initial Delivery Work in Premises" at bounding box center [39, 321] width 16 height 16
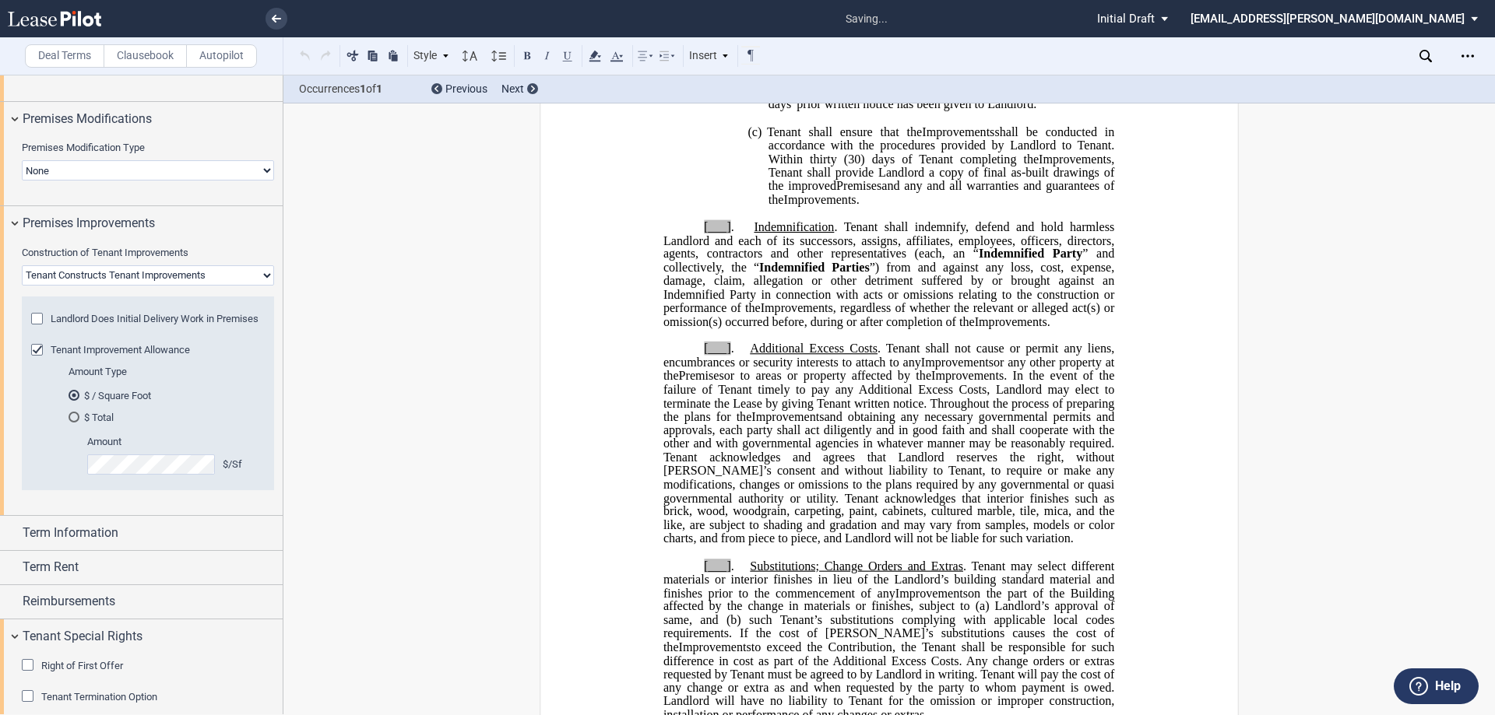
scroll to position [3216, 0]
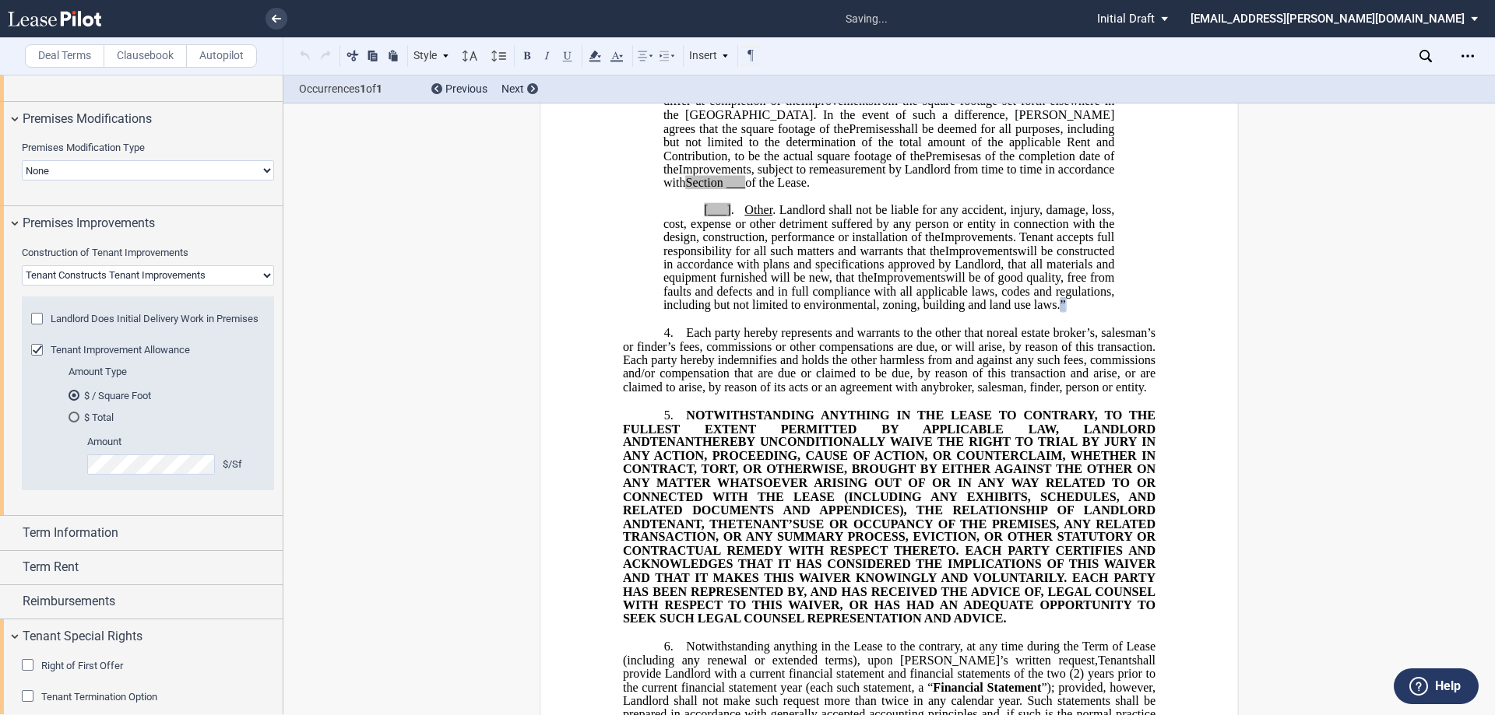
click at [37, 318] on div "Landlord Does Initial Delivery Work in Premises" at bounding box center [39, 321] width 16 height 16
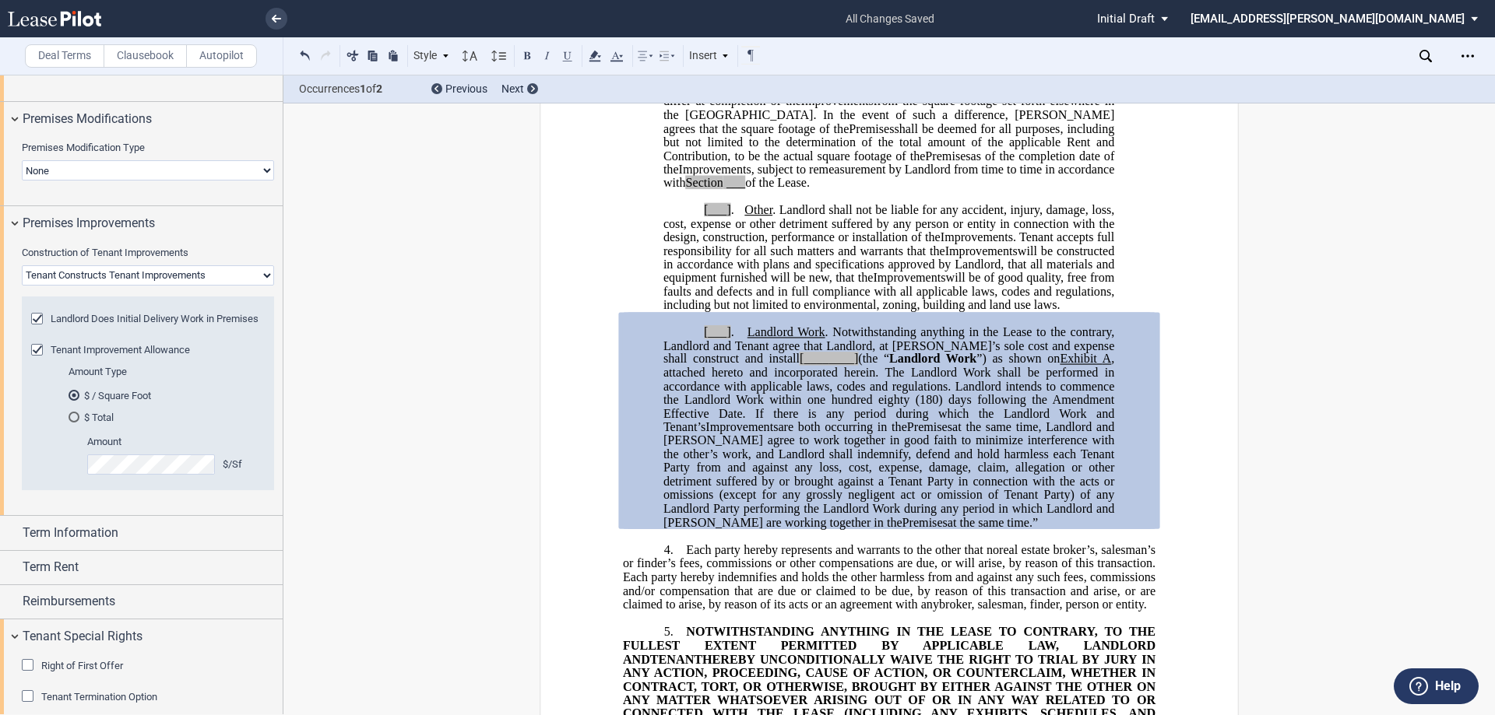
click at [37, 320] on div "Landlord Does Initial Delivery Work in Premises" at bounding box center [39, 321] width 16 height 16
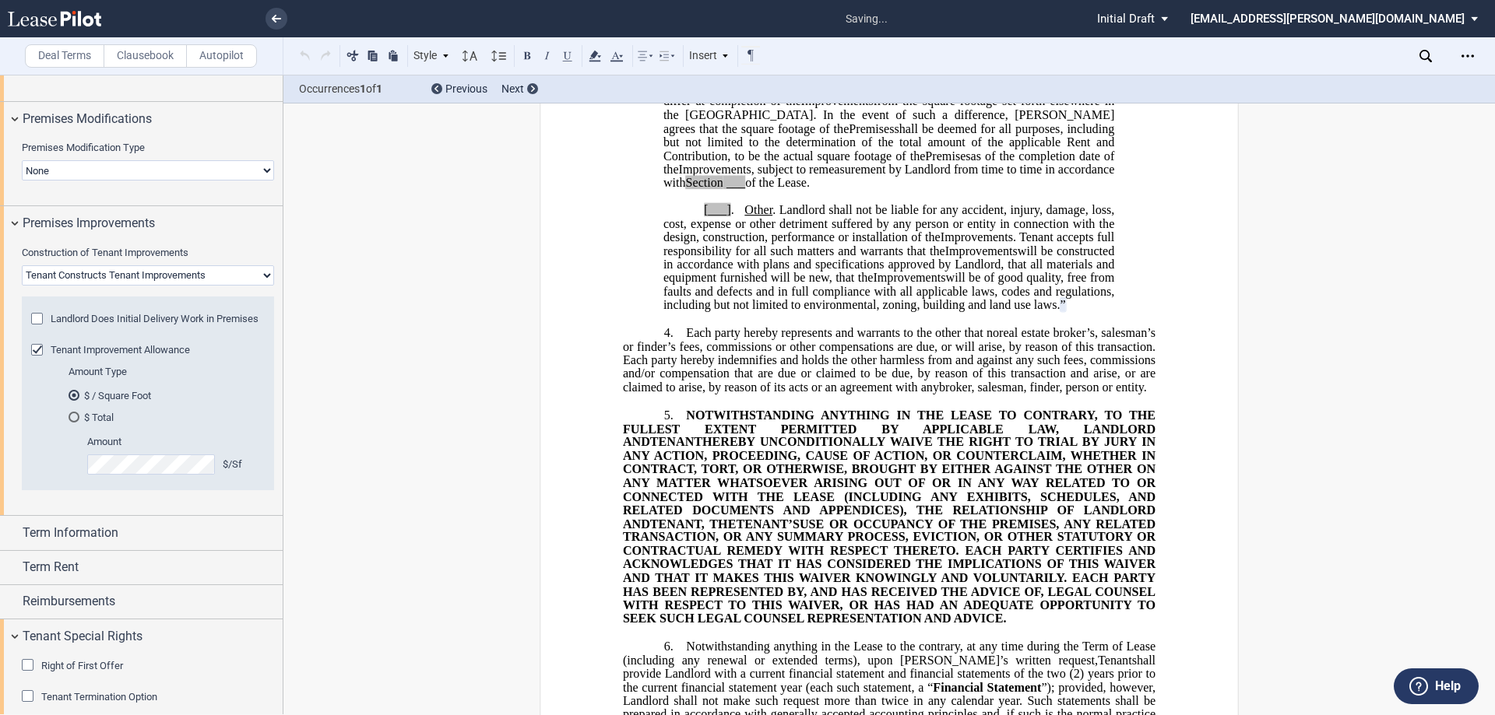
click at [37, 320] on div "Landlord Does Initial Delivery Work in Premises" at bounding box center [39, 321] width 16 height 16
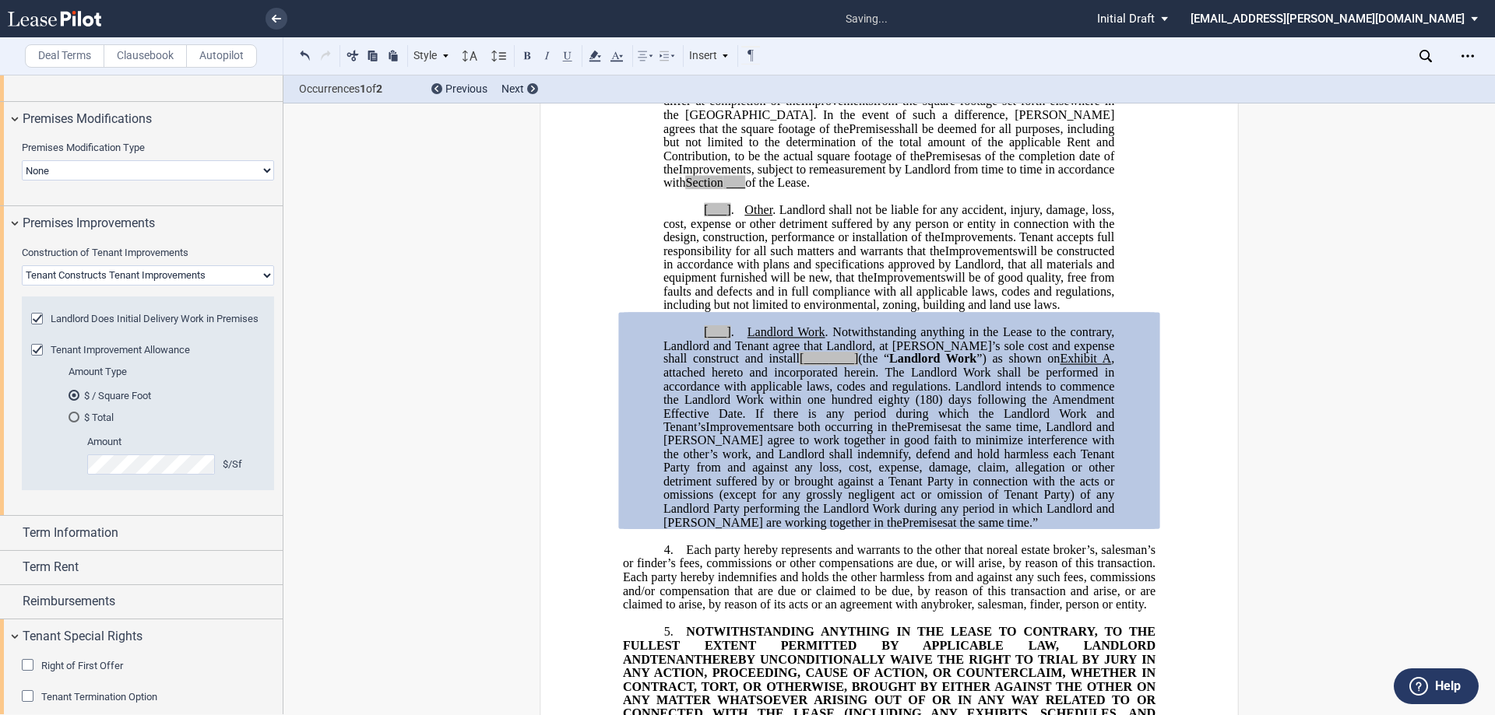
click at [37, 320] on div "Landlord Does Initial Delivery Work in Premises" at bounding box center [39, 321] width 16 height 16
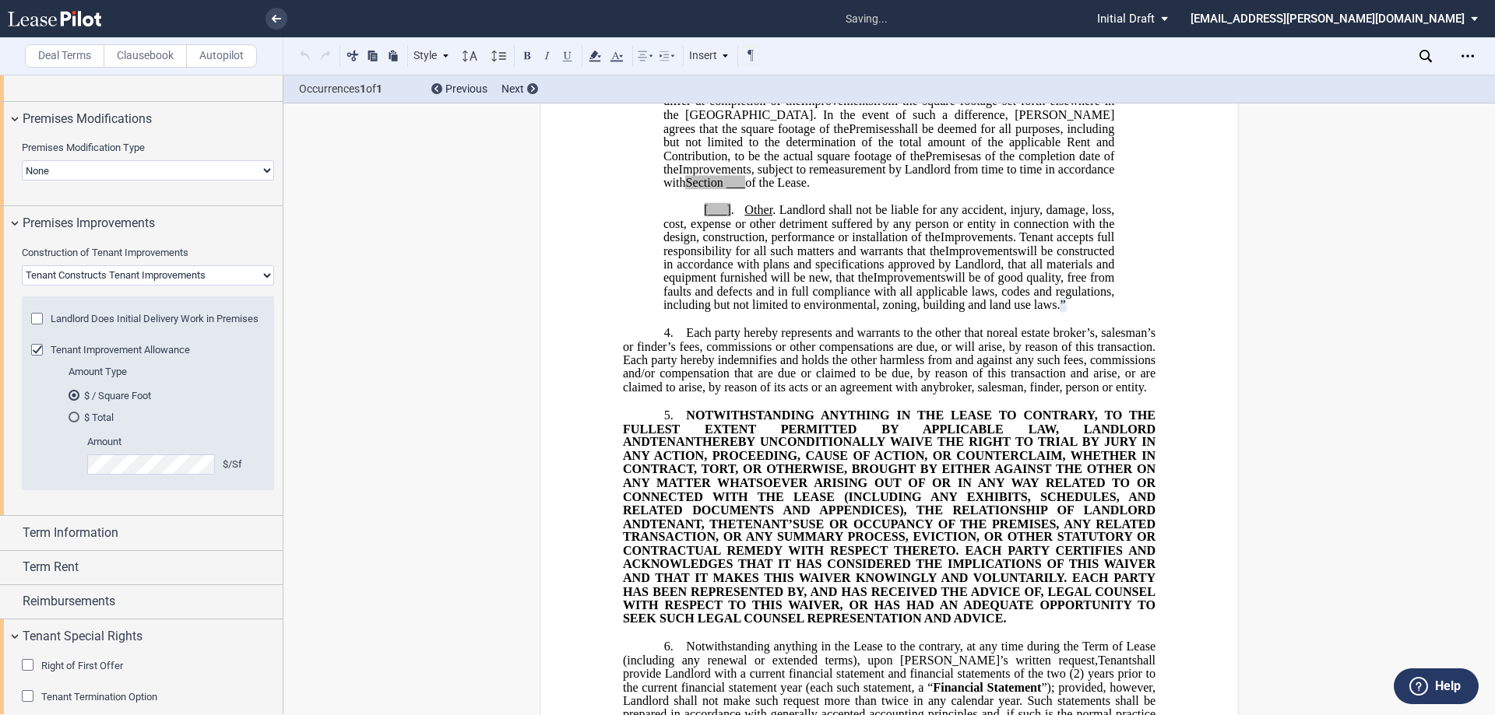
click at [37, 320] on div "Landlord Does Initial Delivery Work in Premises" at bounding box center [39, 321] width 16 height 16
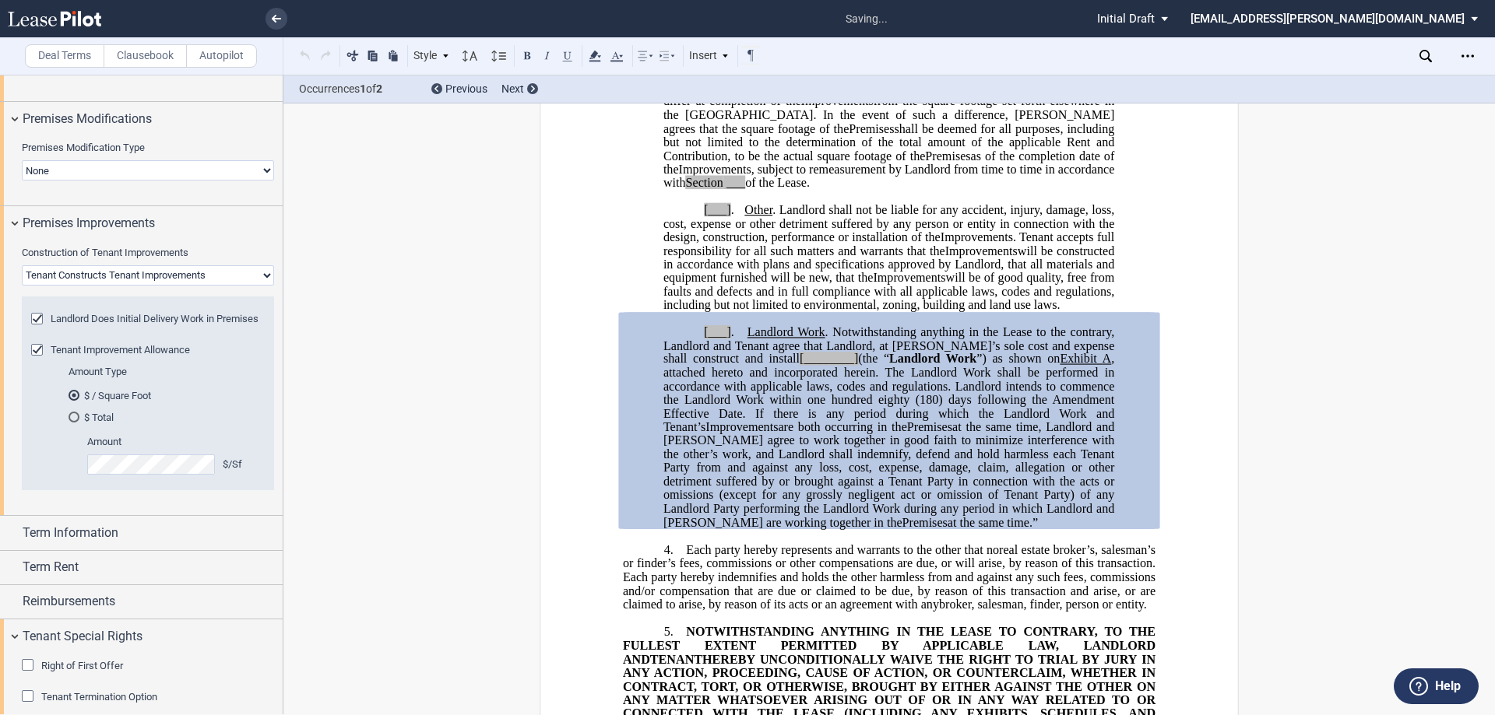
click at [37, 320] on div "Landlord Does Initial Delivery Work in Premises" at bounding box center [39, 321] width 16 height 16
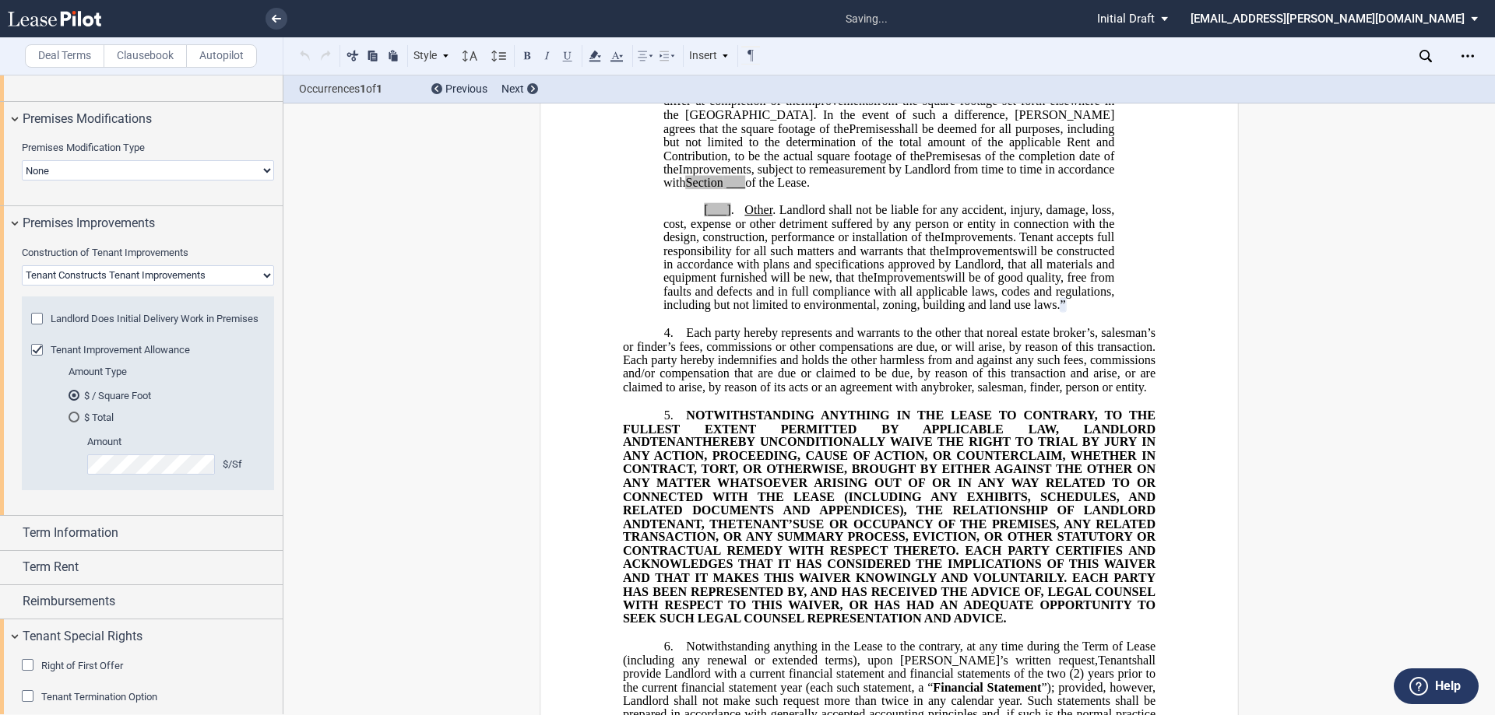
click at [37, 320] on div "Landlord Does Initial Delivery Work in Premises" at bounding box center [39, 321] width 16 height 16
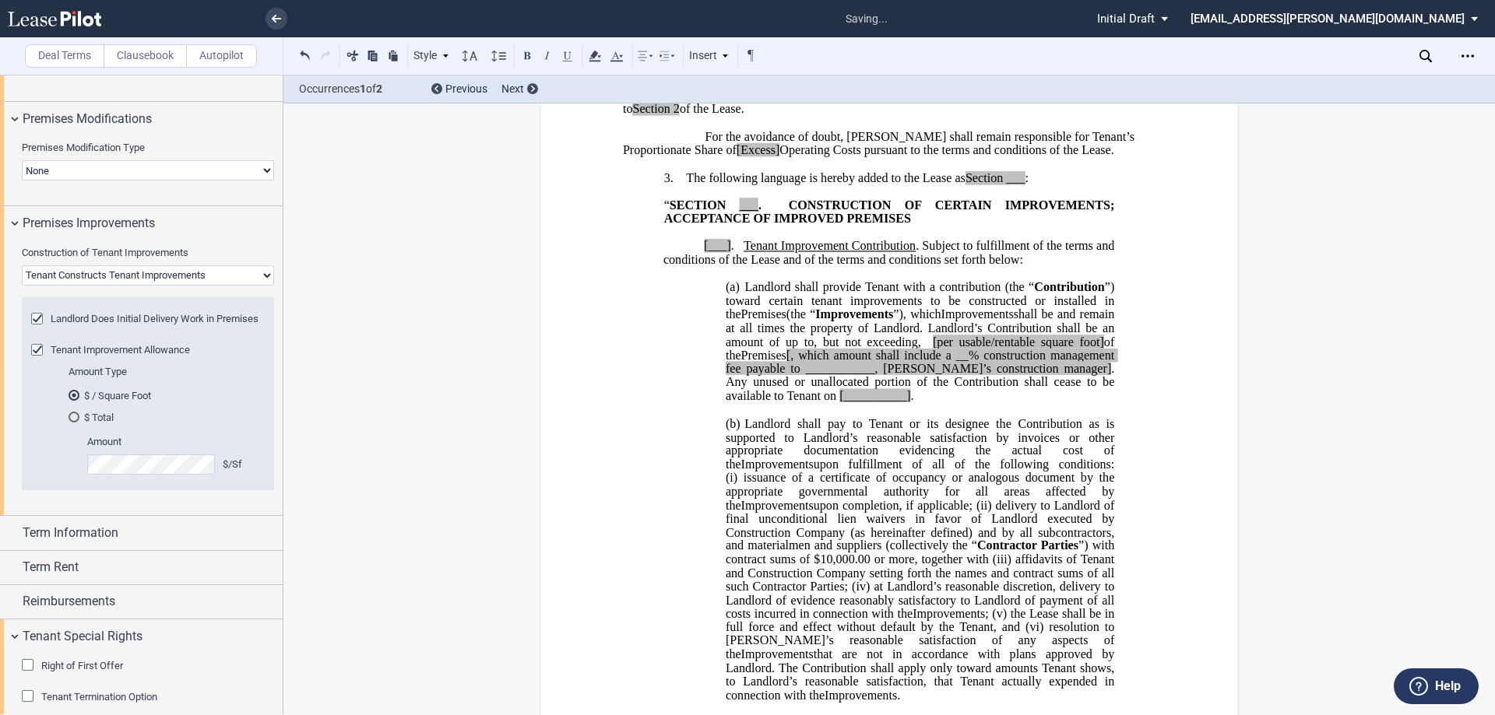
scroll to position [569, 0]
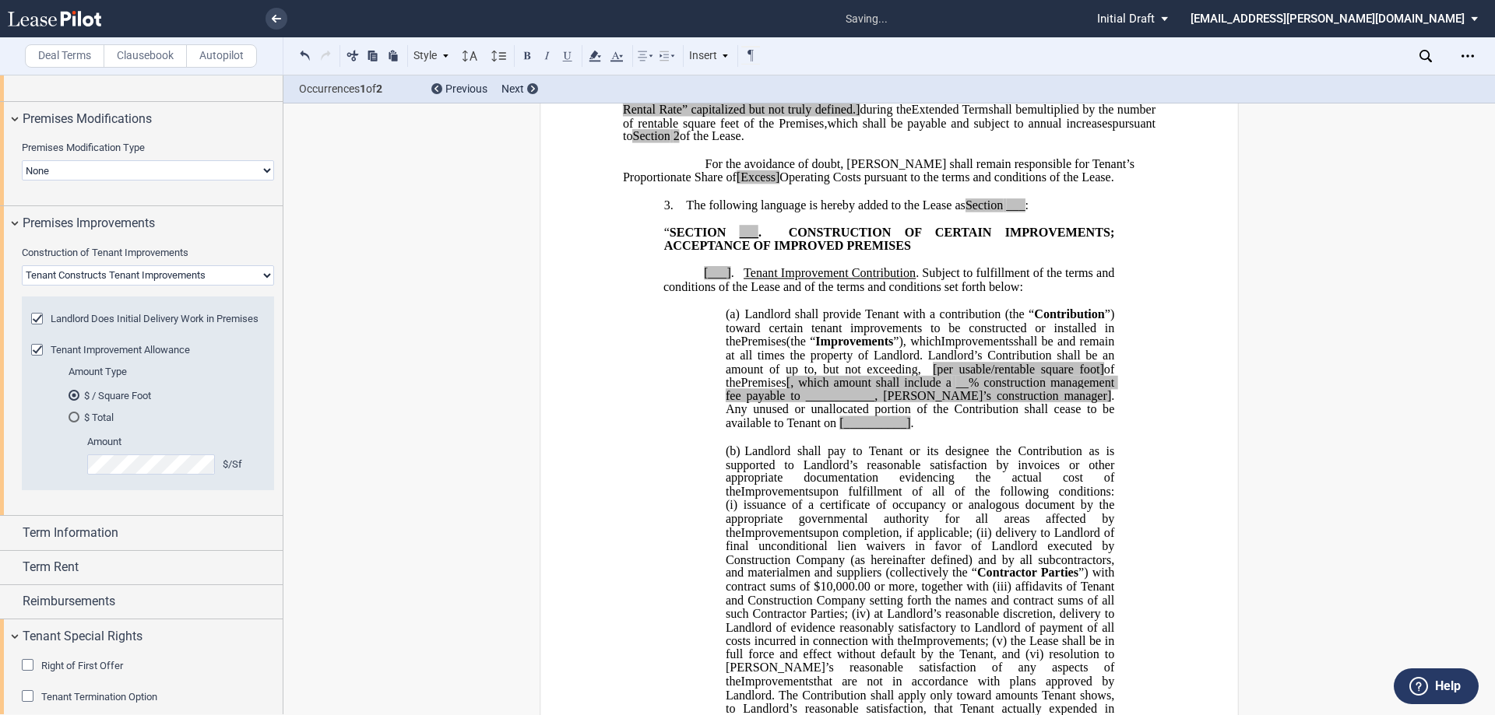
click at [39, 320] on div "Landlord Does Initial Delivery Work in Premises" at bounding box center [39, 321] width 16 height 16
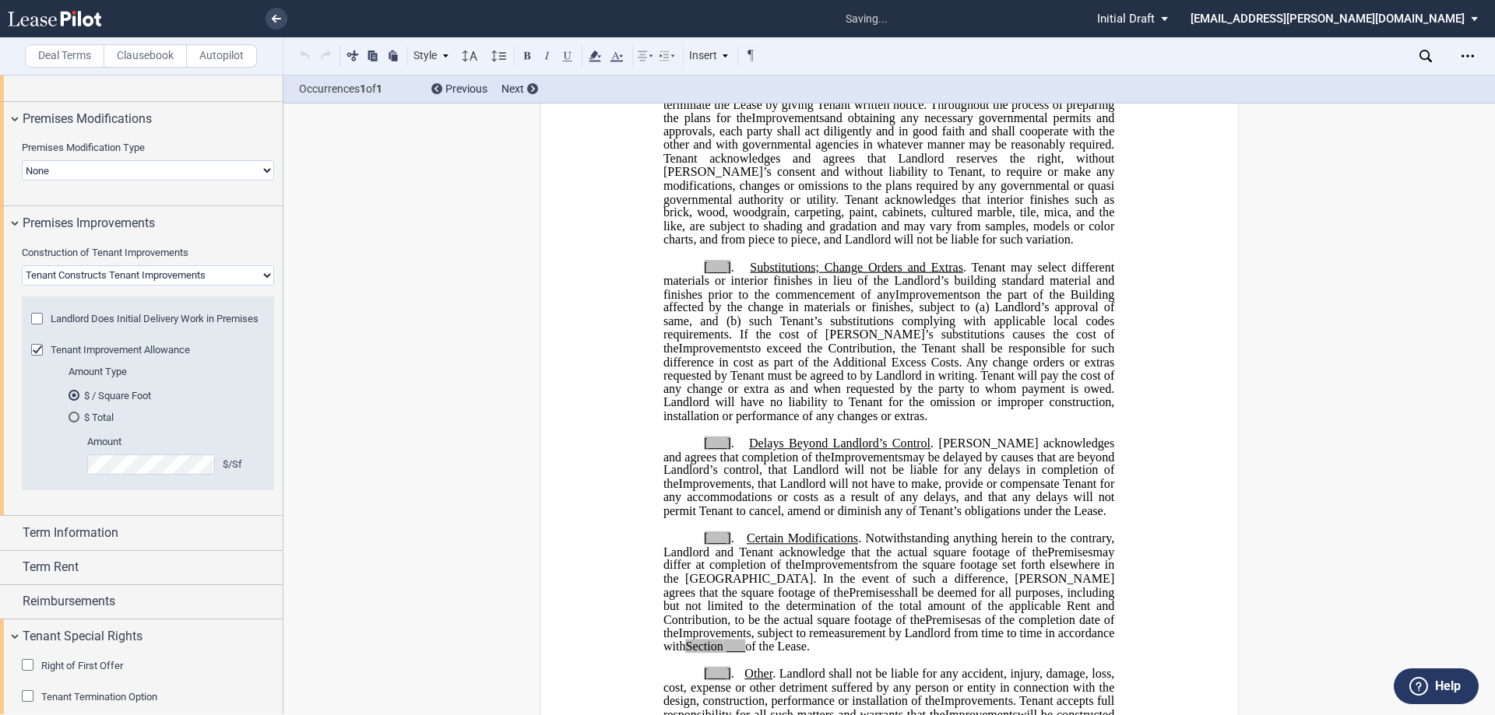
scroll to position [3216, 0]
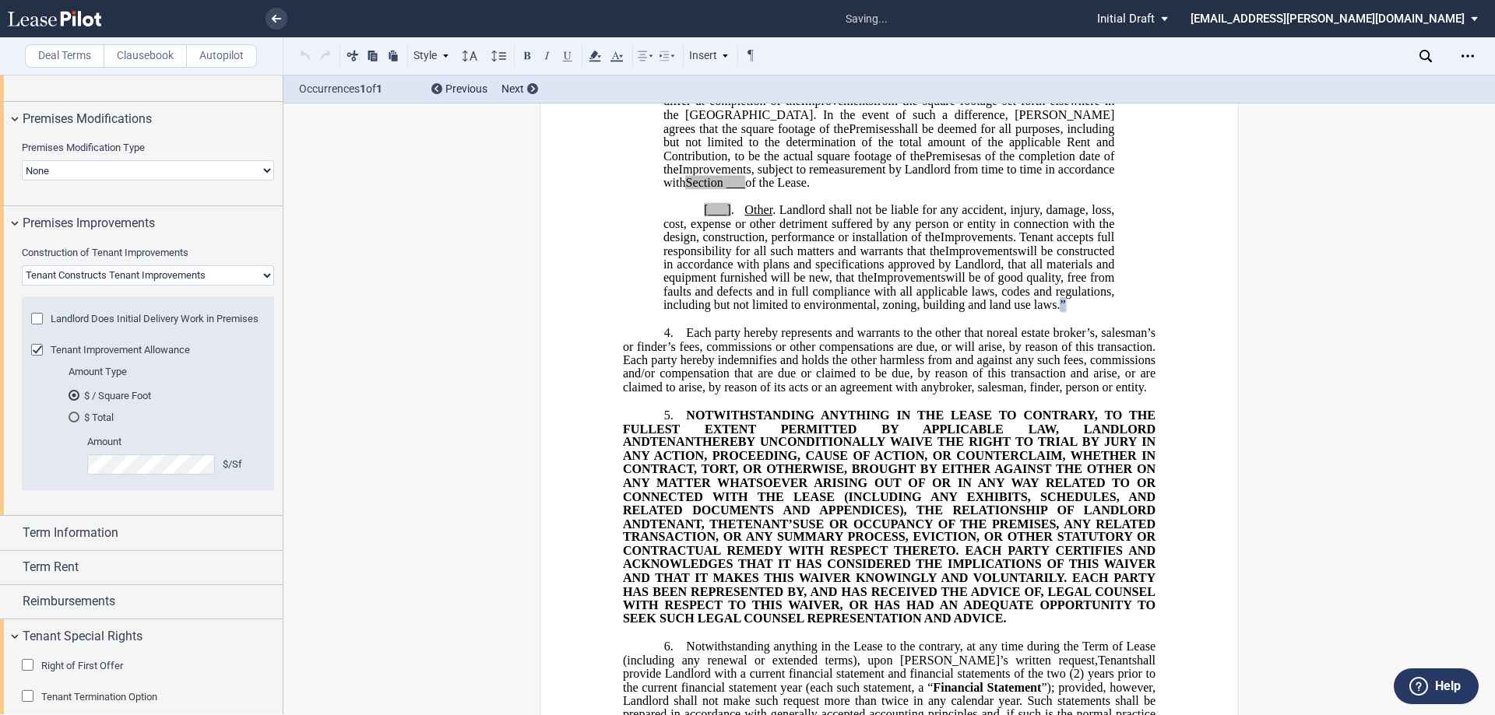
click at [39, 316] on div "Landlord Does Initial Delivery Work in Premises" at bounding box center [39, 321] width 16 height 16
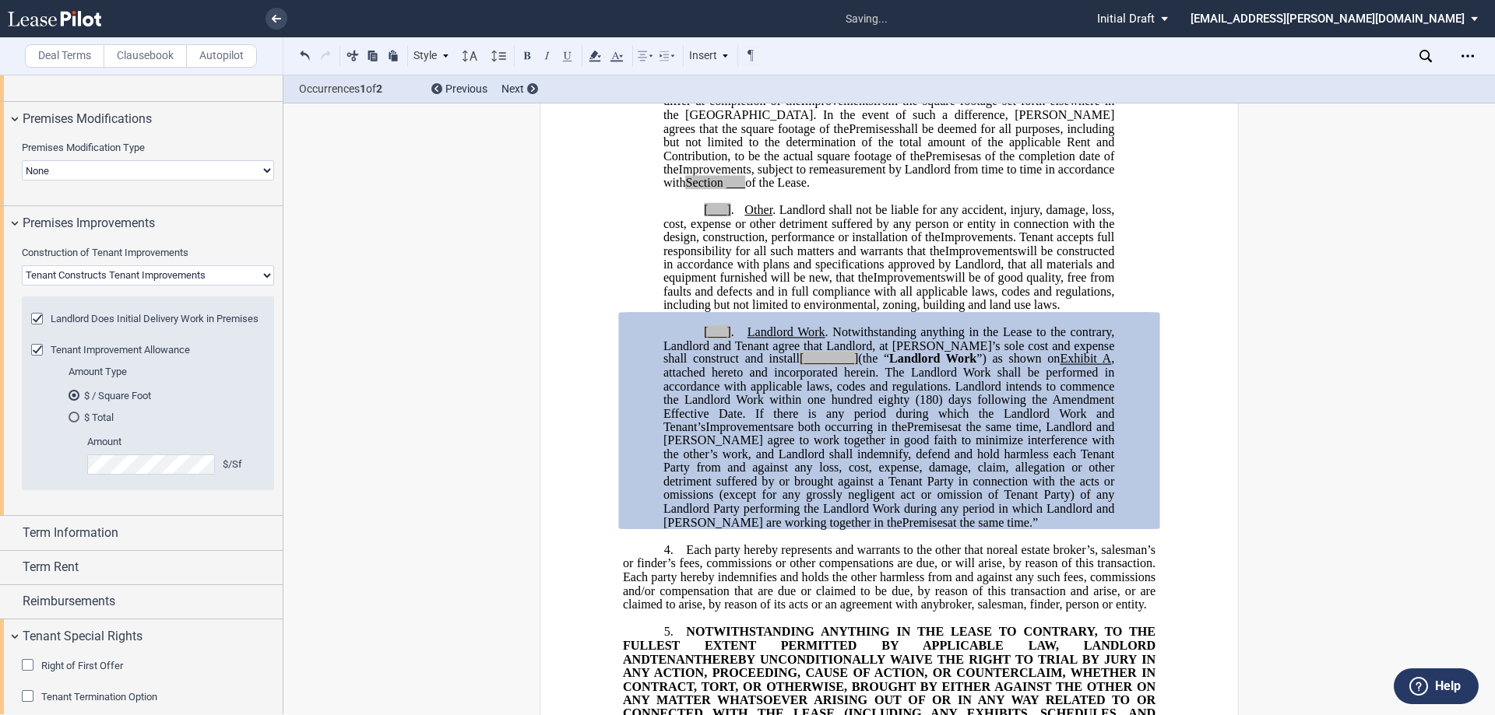
click at [39, 316] on div "Landlord Does Initial Delivery Work in Premises" at bounding box center [39, 321] width 16 height 16
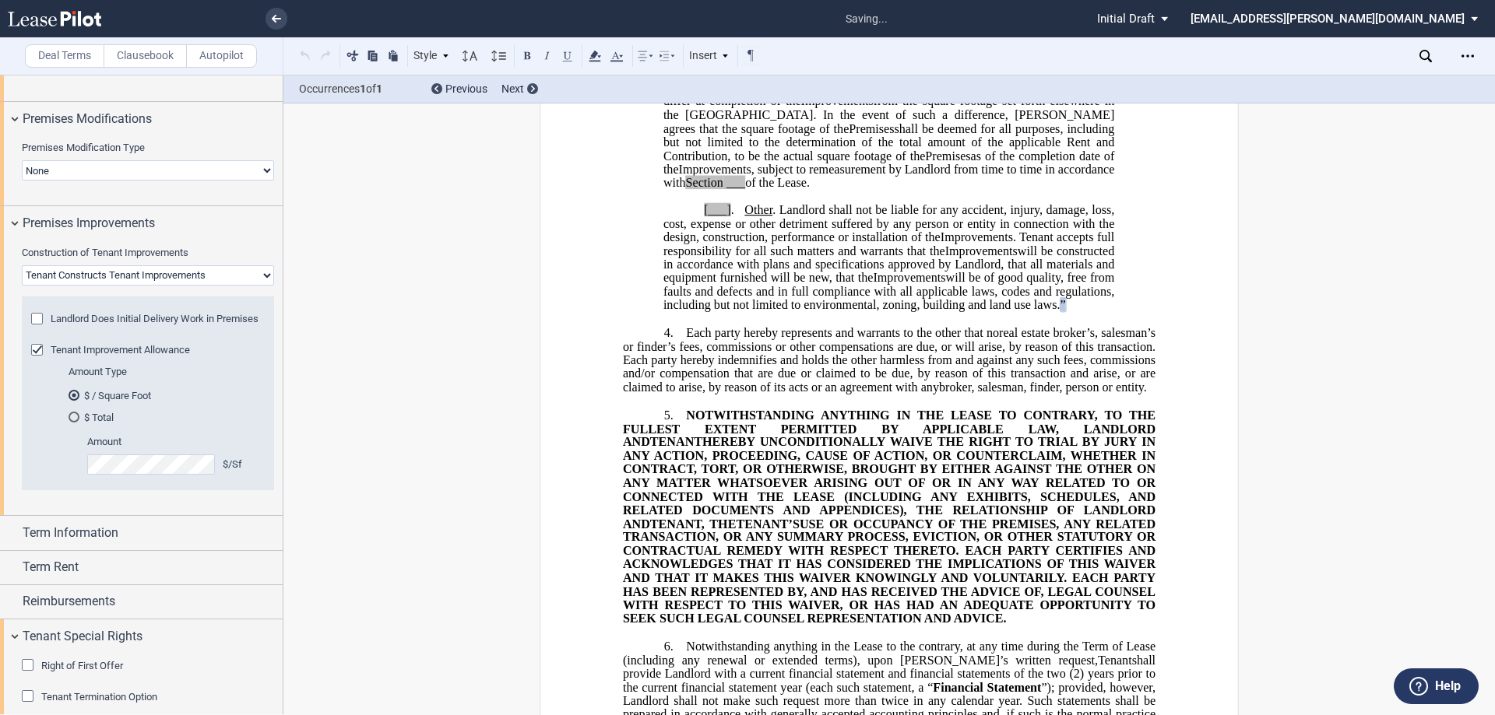
click at [39, 316] on div "Landlord Does Initial Delivery Work in Premises" at bounding box center [39, 321] width 16 height 16
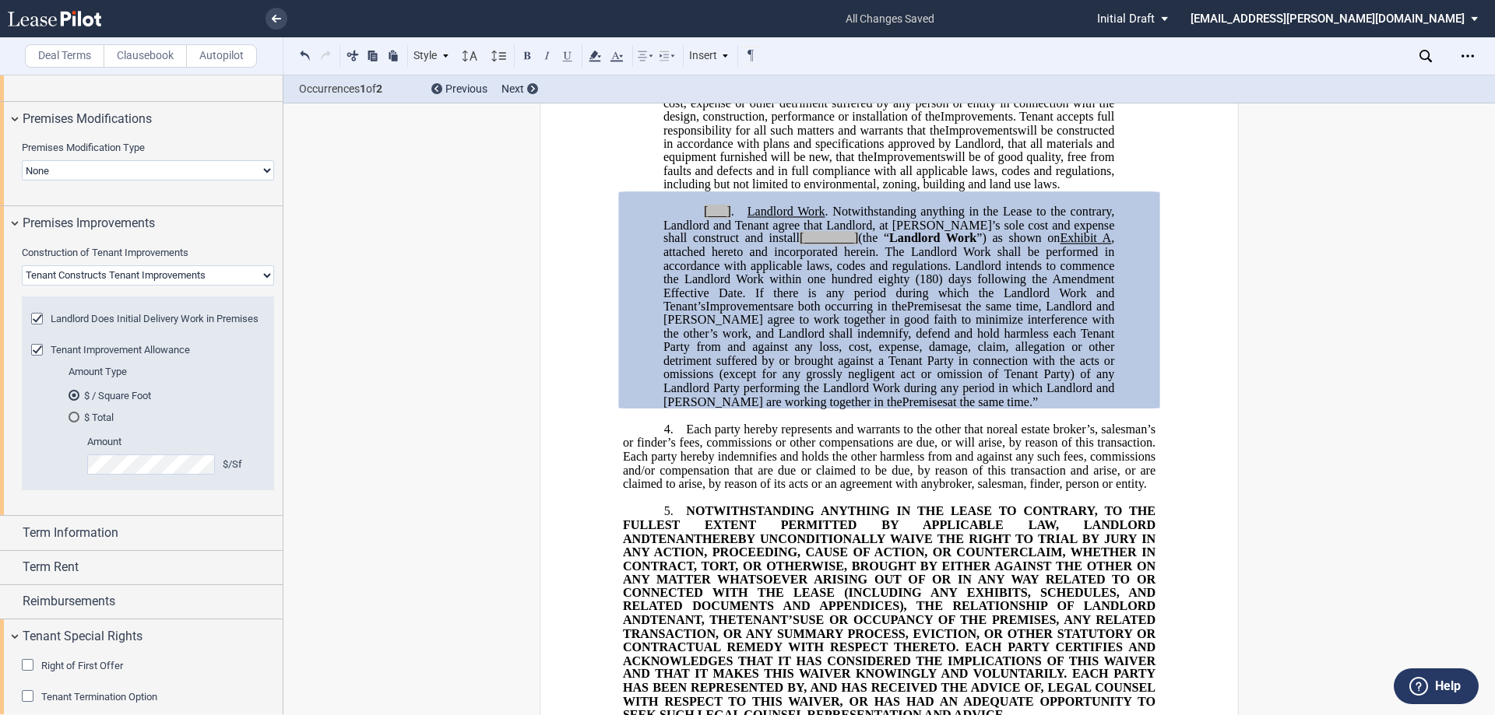
scroll to position [3371, 0]
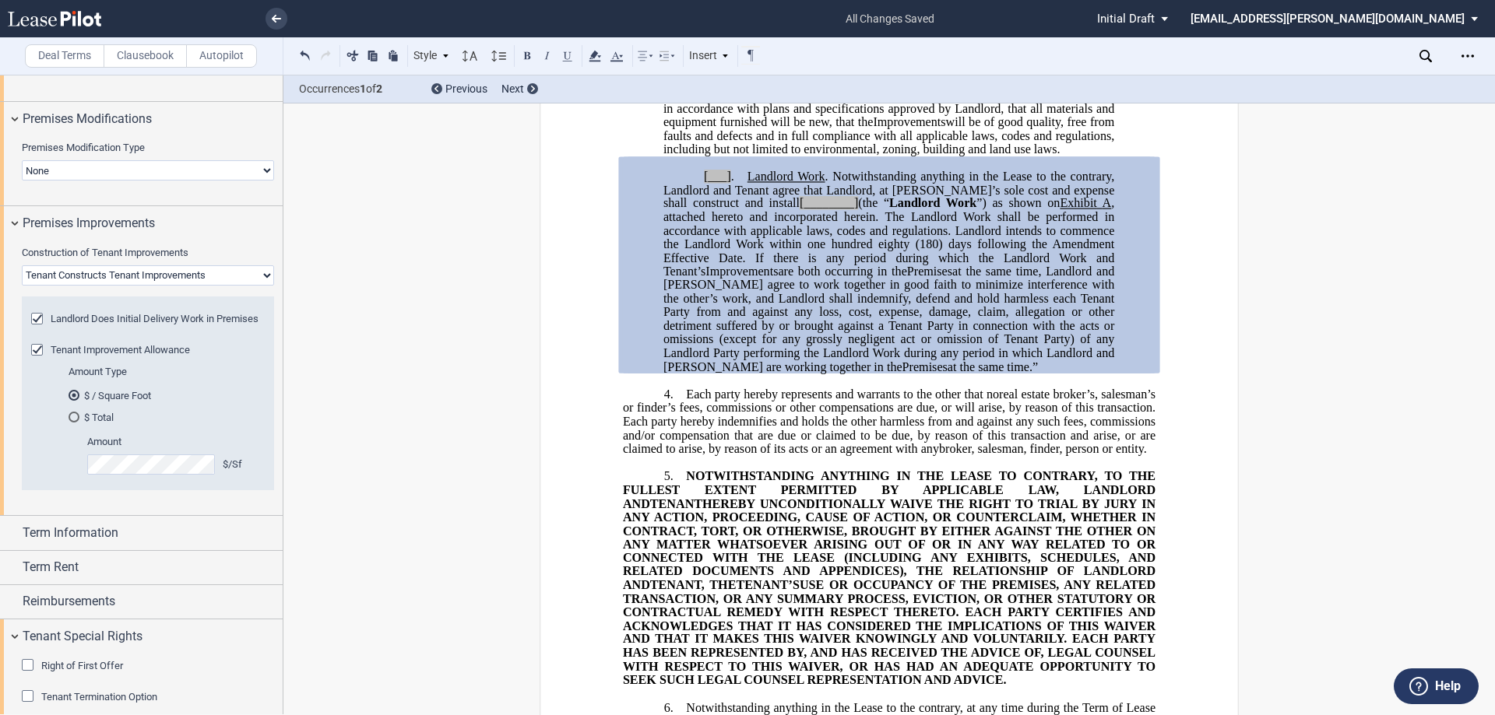
click at [801, 211] on span "[________]" at bounding box center [828, 204] width 58 height 14
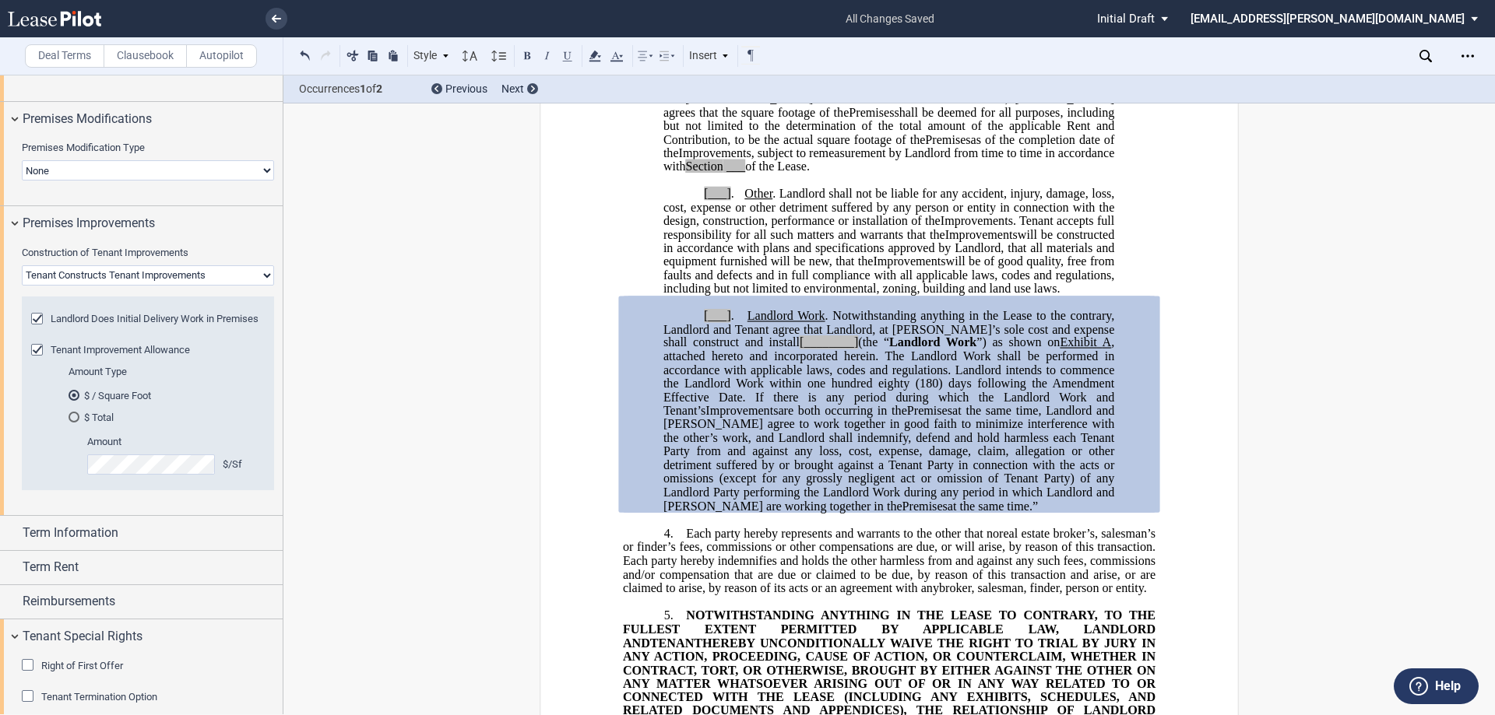
scroll to position [3216, 0]
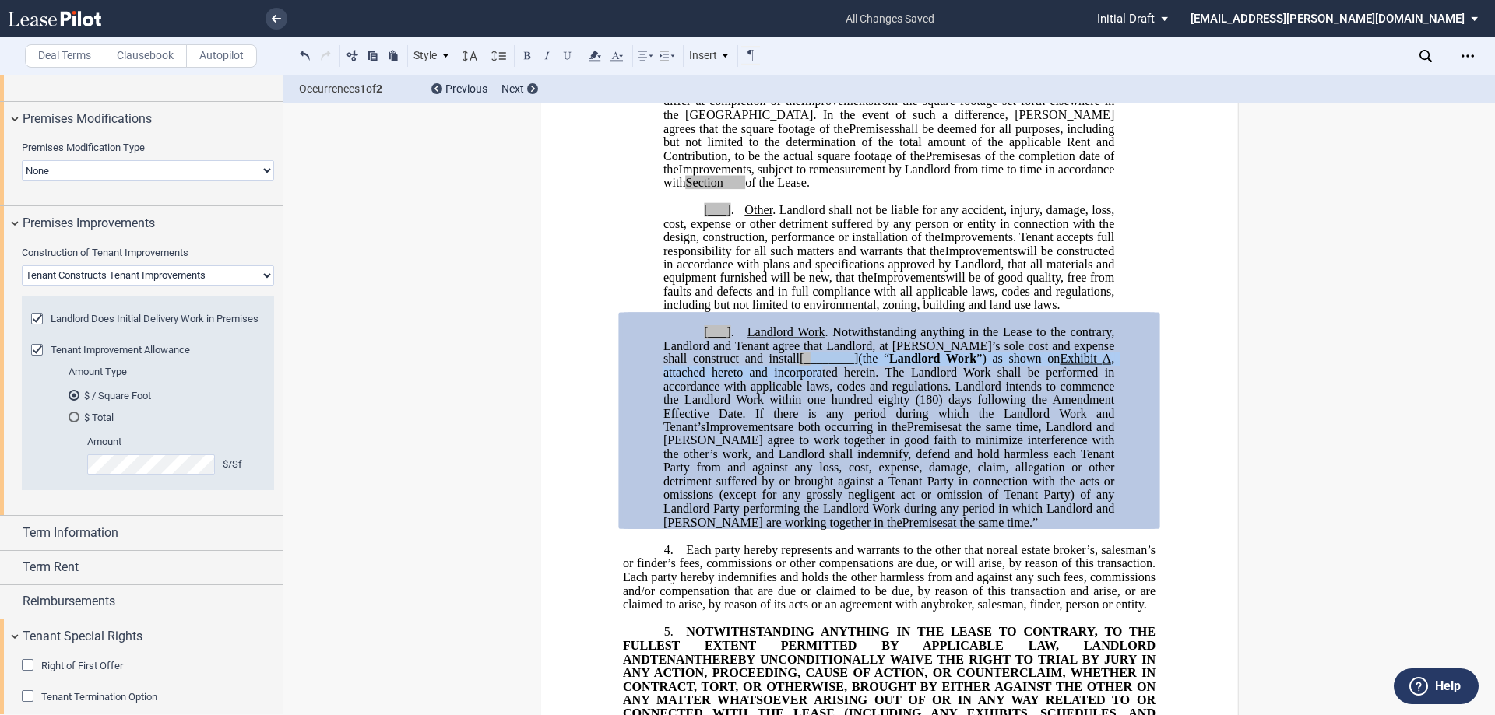
drag, startPoint x: 787, startPoint y: 402, endPoint x: 819, endPoint y: 406, distance: 32.3
click at [819, 406] on span "[___] . Landlord Work . Notwithstanding anything in the Lease to the contrary, …" at bounding box center [890, 366] width 454 height 82
click at [849, 407] on span ", attached hereto and incorporated herein. The Landlord Work shall be performed…" at bounding box center [890, 380] width 454 height 54
drag, startPoint x: 1031, startPoint y: 402, endPoint x: 1113, endPoint y: 402, distance: 82.5
click at [983, 402] on span "[___] . Landlord Work . Notwithstanding anything in the Lease to the contrary, …" at bounding box center [890, 366] width 454 height 82
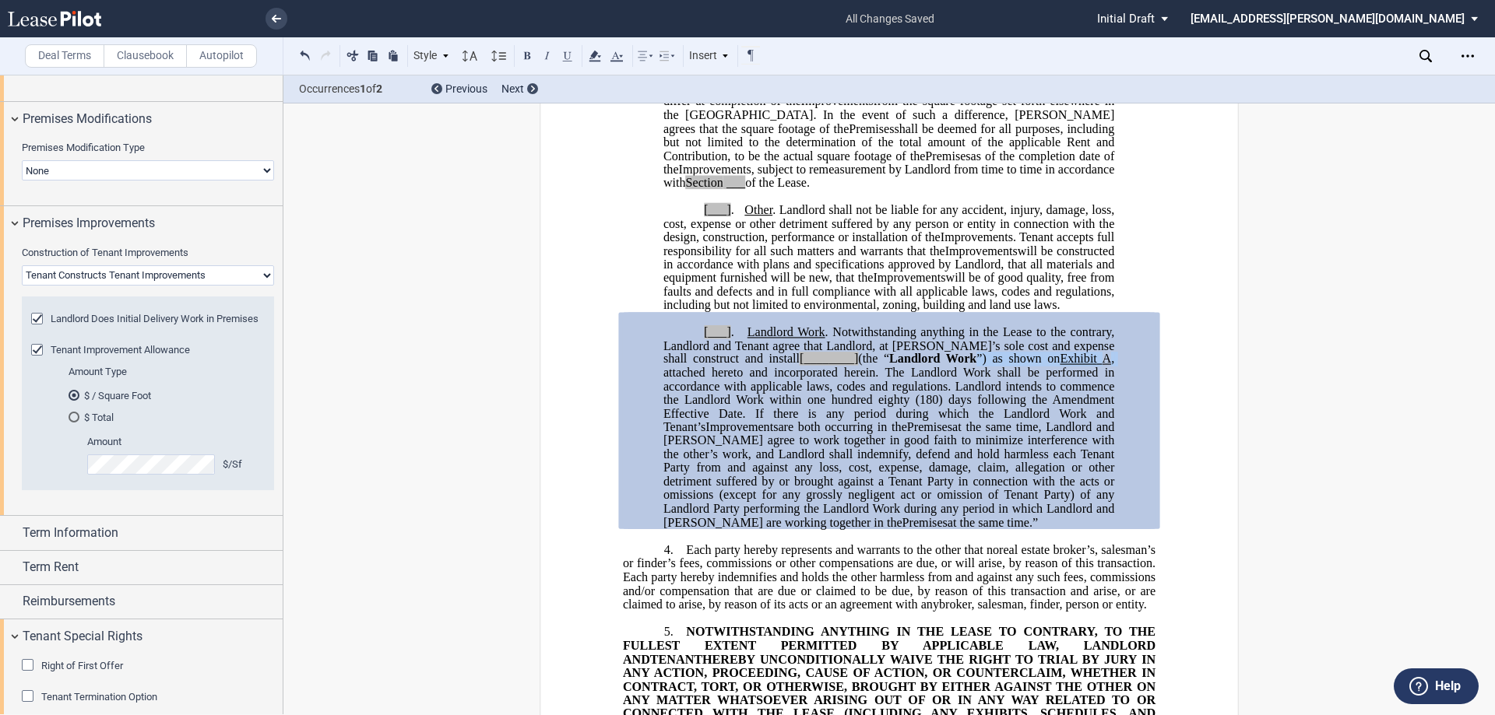
click at [983, 460] on span "at the same time, Landlord and [PERSON_NAME] agree to work together in good fai…" at bounding box center [890, 474] width 454 height 109
click at [36, 314] on div "Landlord Does Initial Delivery Work in Premises" at bounding box center [39, 321] width 16 height 16
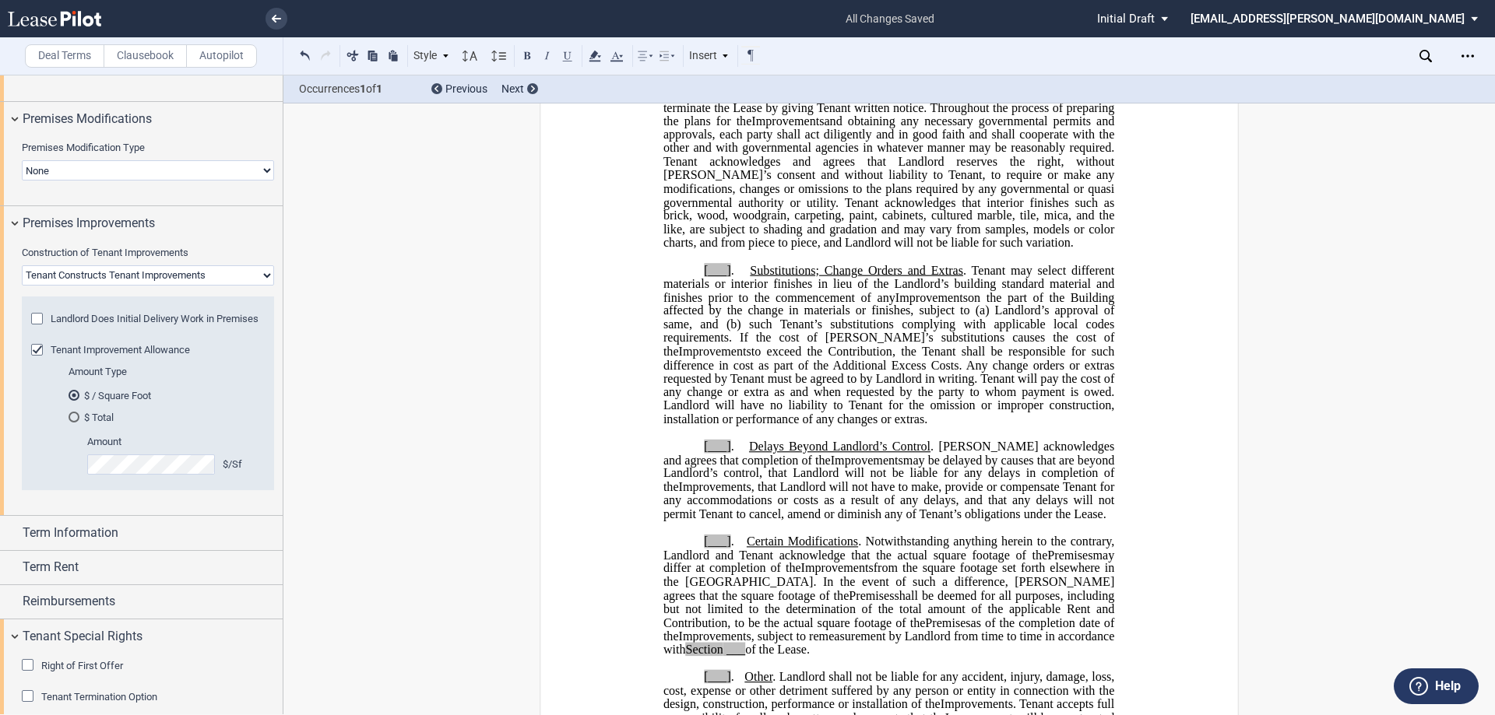
scroll to position [2359, 0]
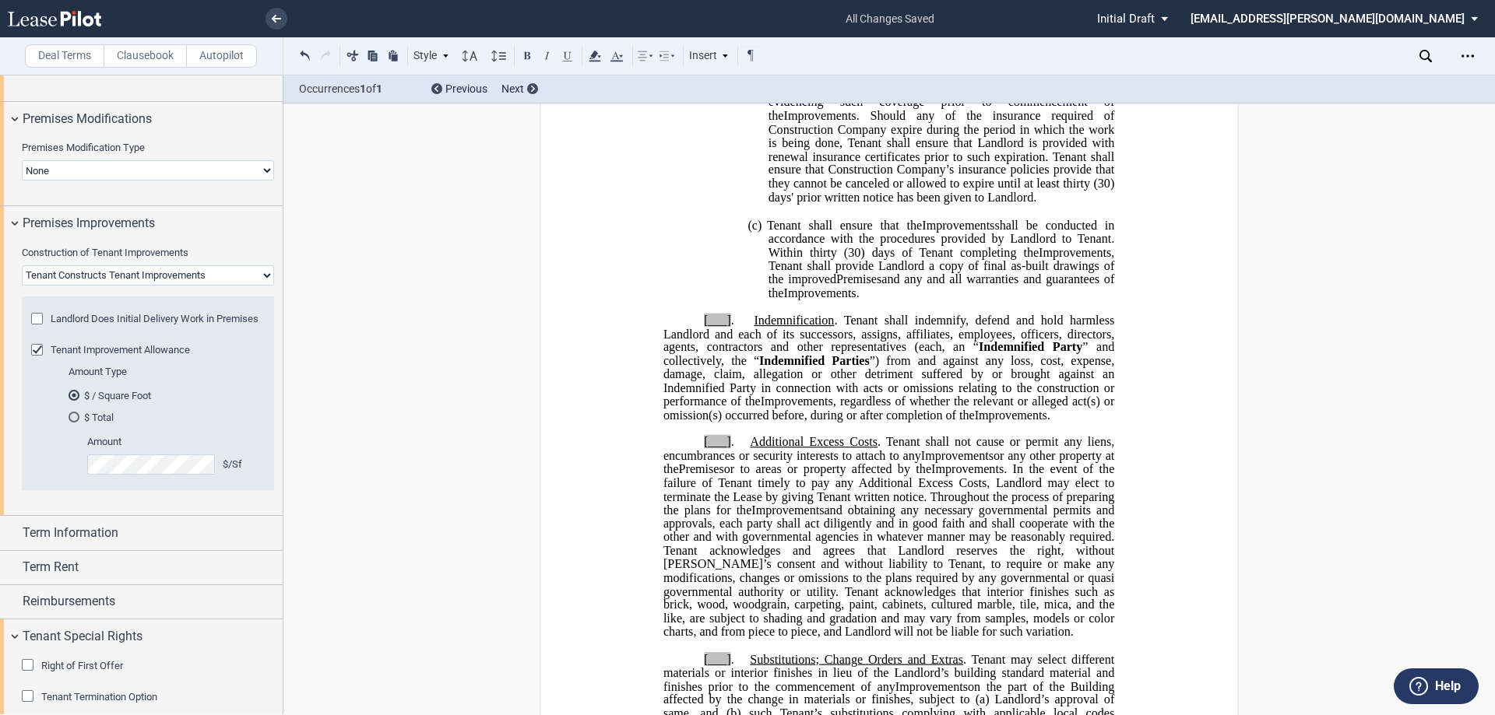
click at [36, 318] on div "Landlord Does Initial Delivery Work in Premises" at bounding box center [39, 321] width 16 height 16
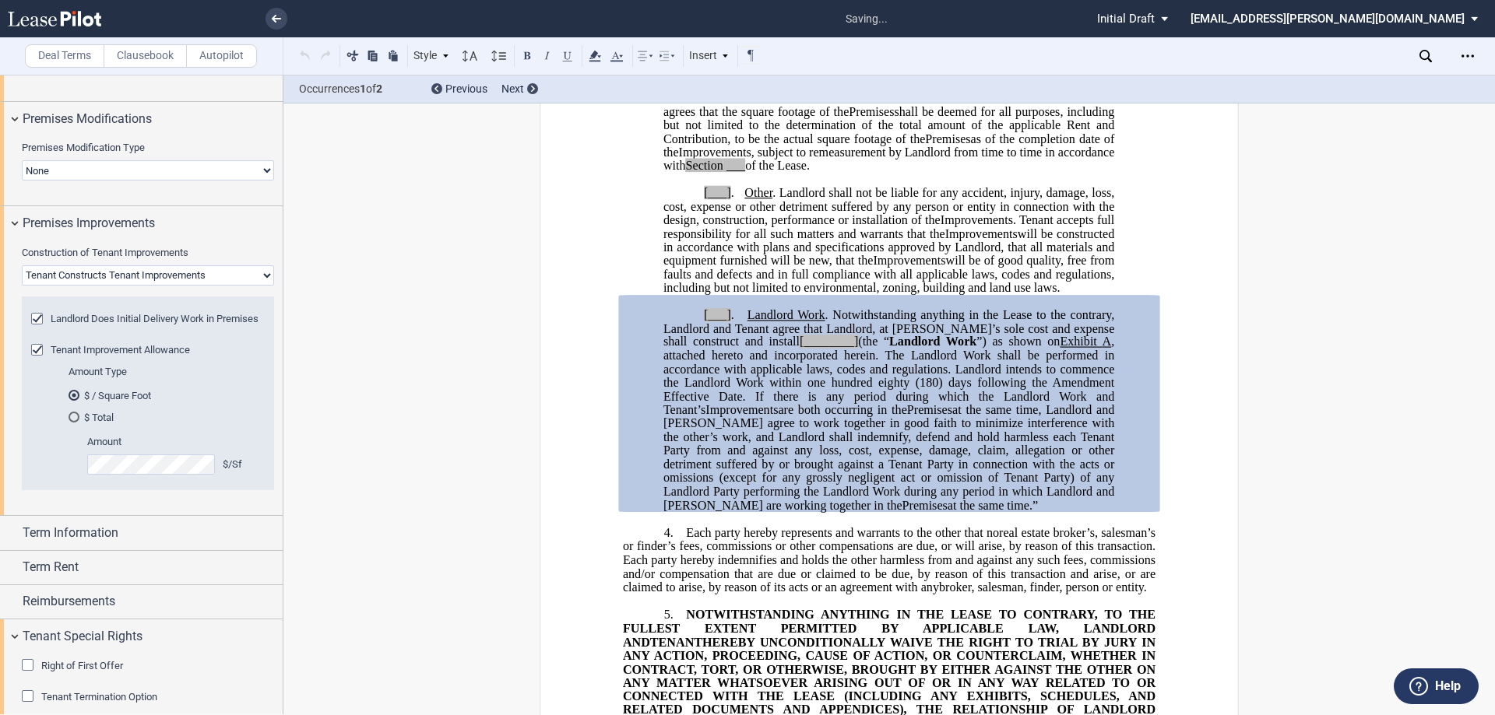
scroll to position [3322, 0]
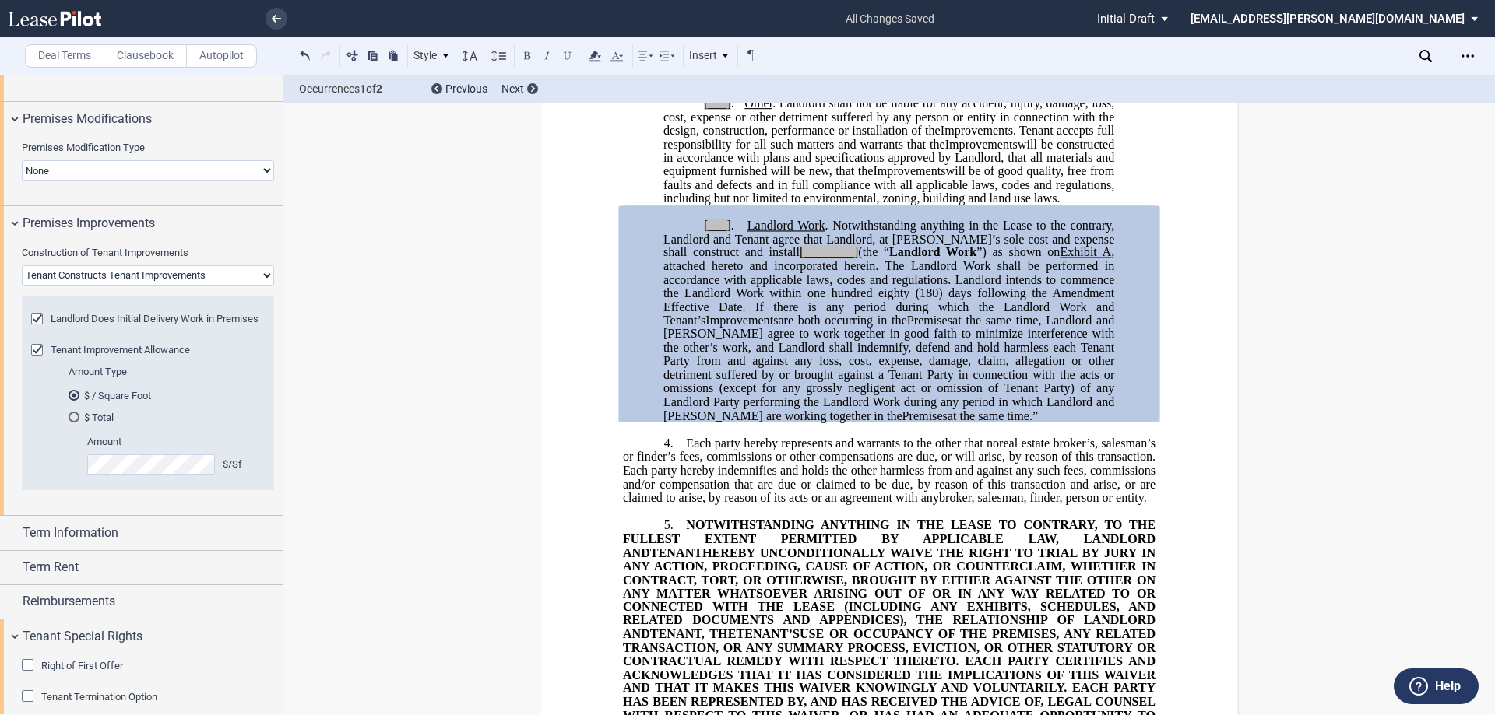
click at [36, 322] on div "Landlord Does Initial Delivery Work in Premises" at bounding box center [39, 321] width 16 height 16
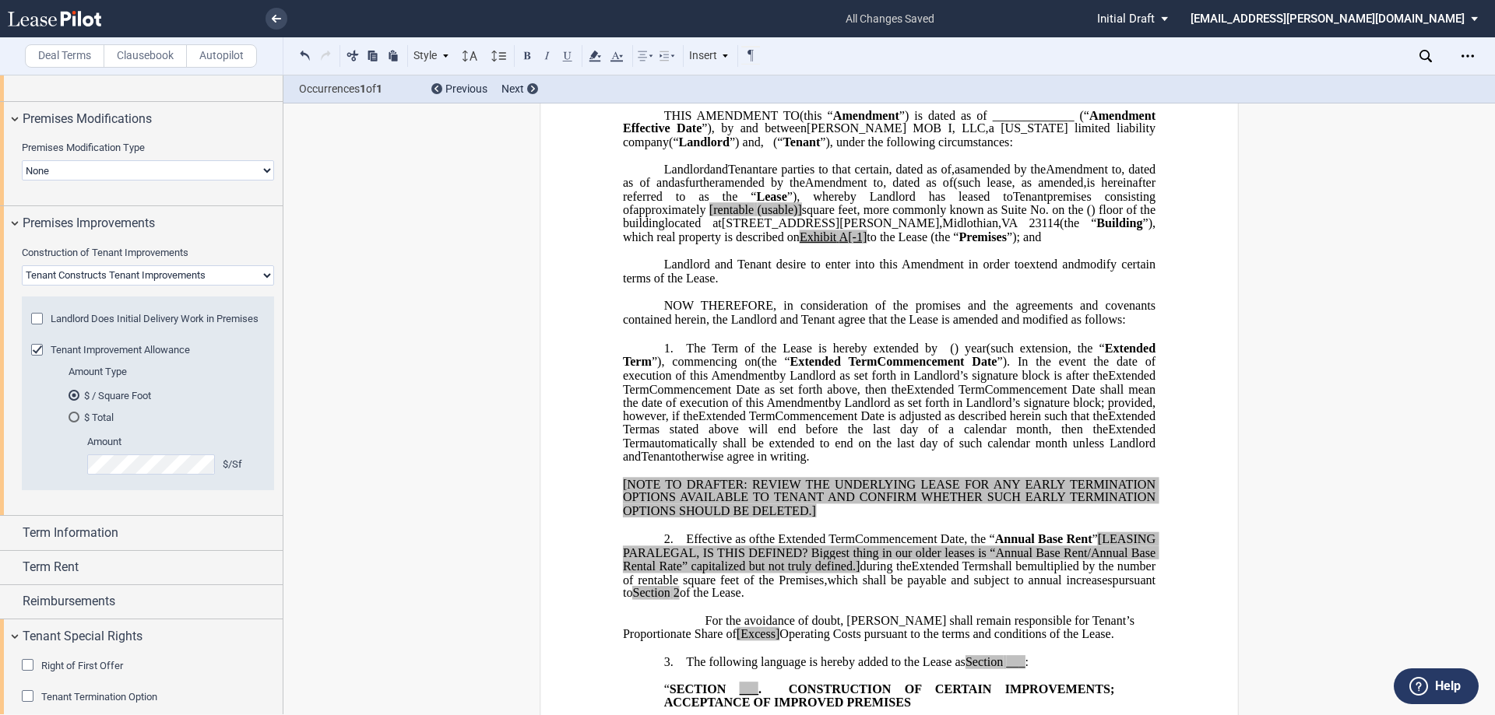
scroll to position [0, 0]
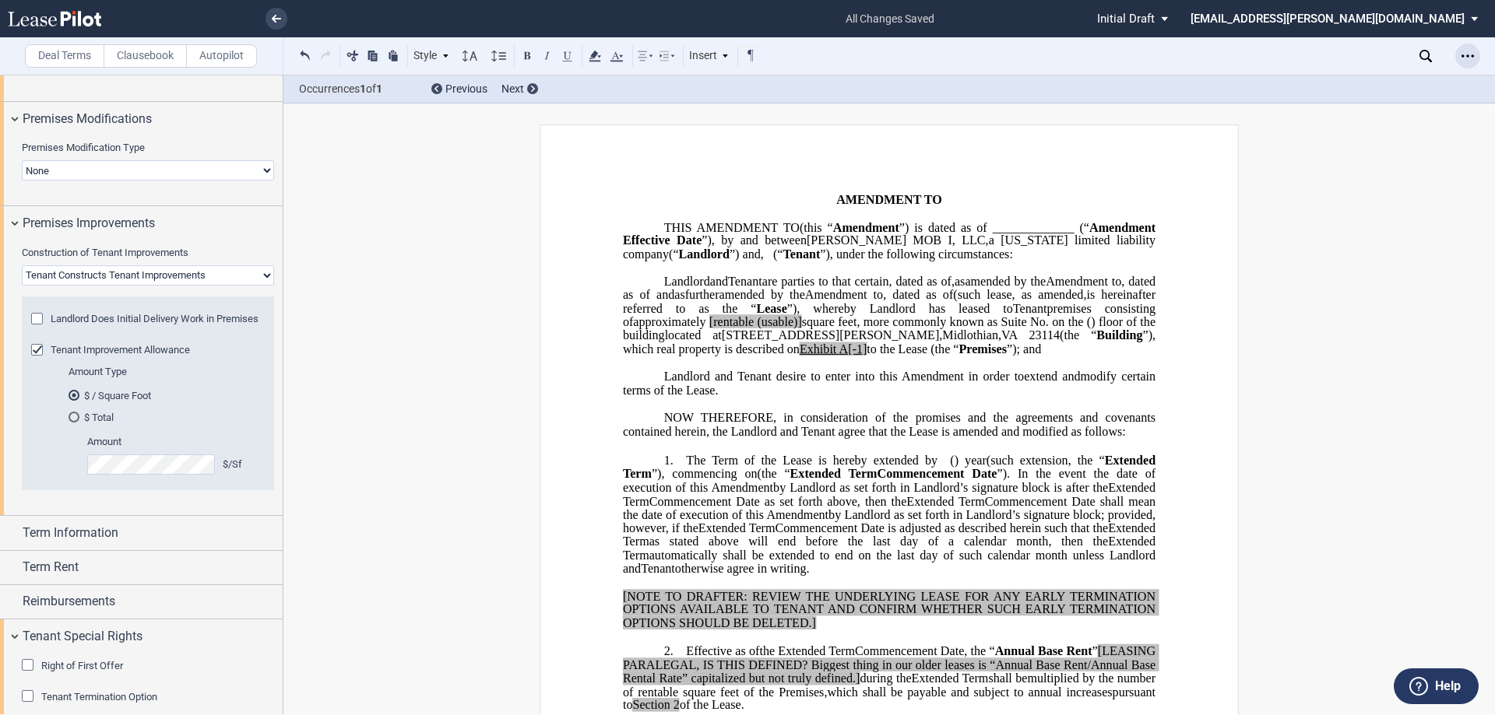
click at [983, 56] on use "Open Lease options menu" at bounding box center [1467, 55] width 12 height 2
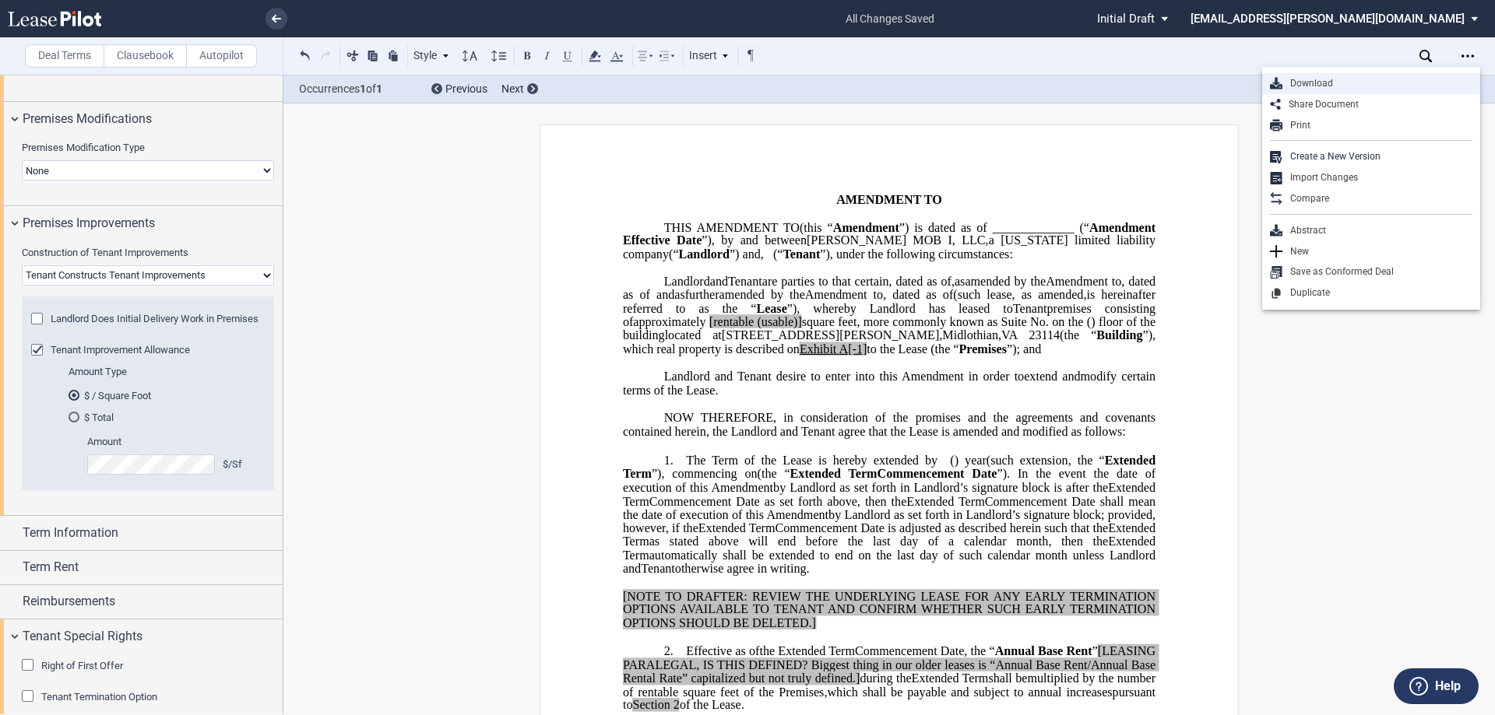
click at [983, 78] on div "Download" at bounding box center [1377, 83] width 190 height 13
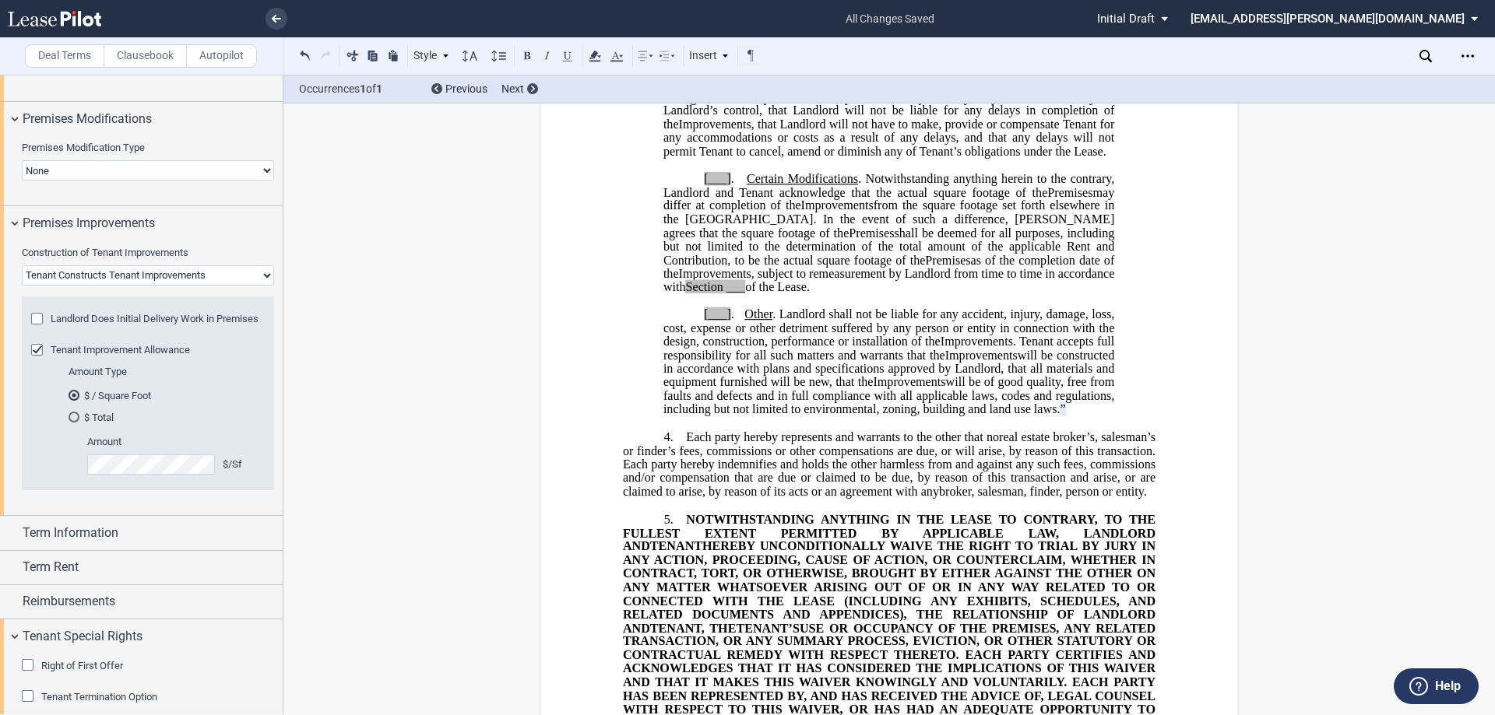
scroll to position [3192, 0]
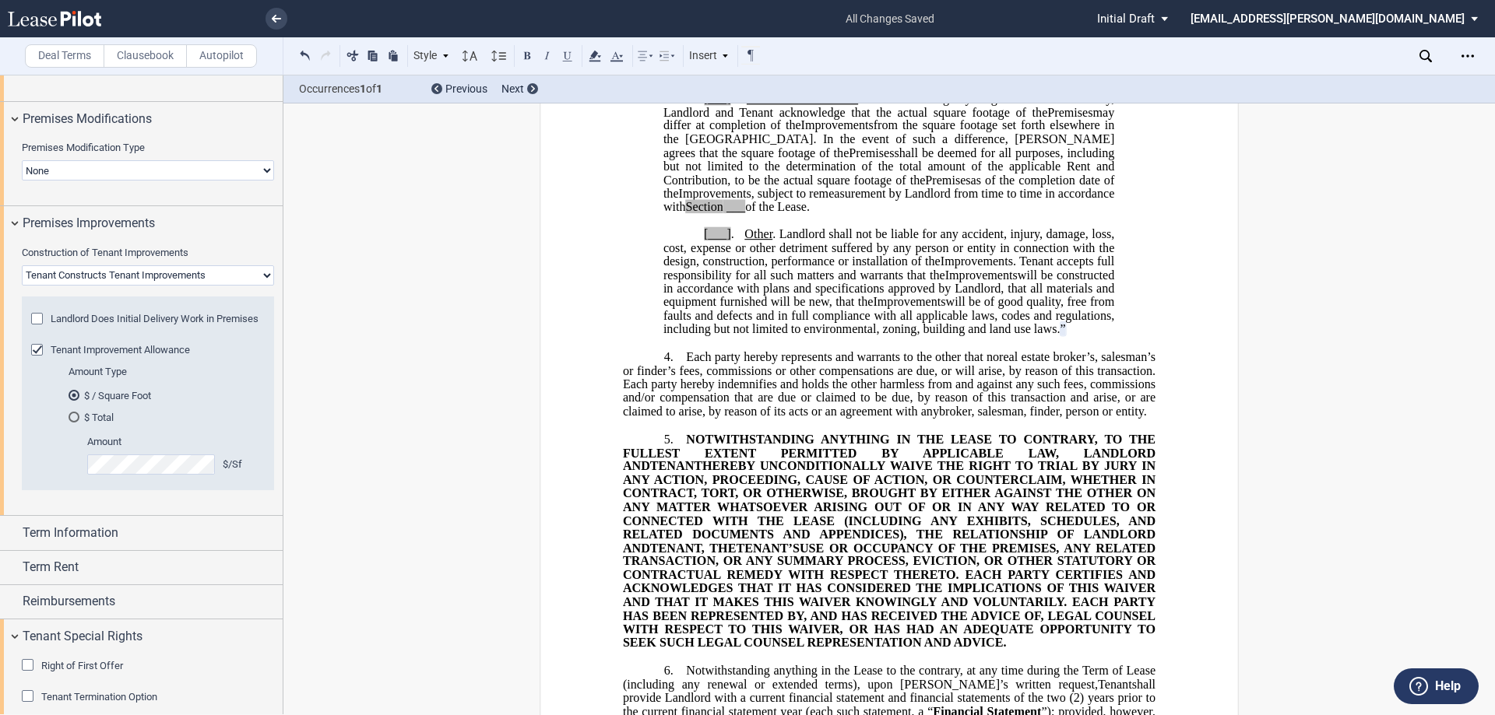
click at [710, 350] on p "﻿" at bounding box center [889, 342] width 532 height 13
click at [706, 336] on p "[___] . Other . Landlord shall not be liable for any accident, injury, damage, …" at bounding box center [888, 282] width 451 height 108
